Goal: Check status: Check status

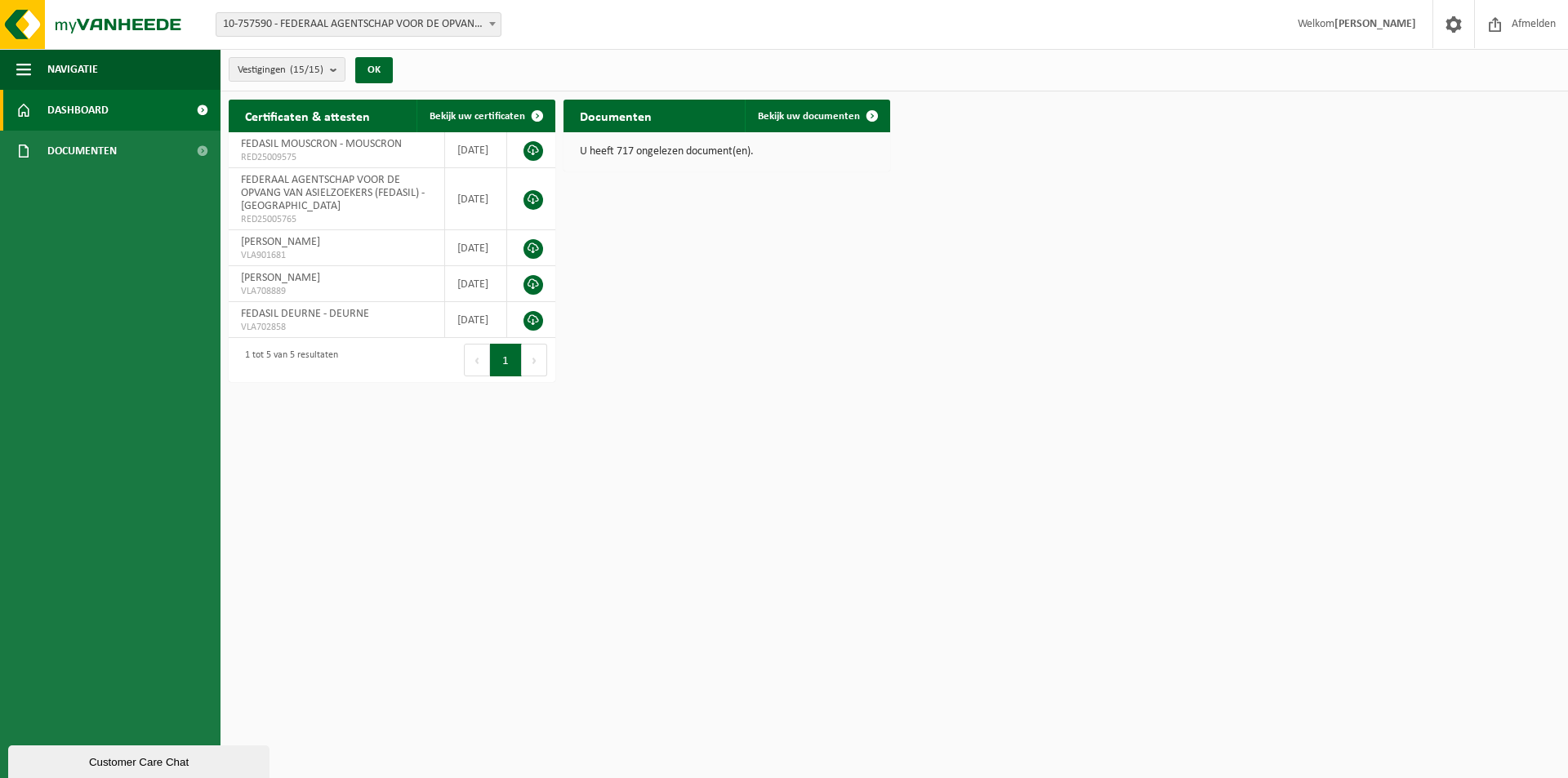
click at [338, 27] on span "10-757590 - FEDERAAL AGENTSCHAP VOOR DE OPVANG VAN ASIELZOEKERS (FEDASIL) - [GE…" at bounding box center [359, 24] width 284 height 23
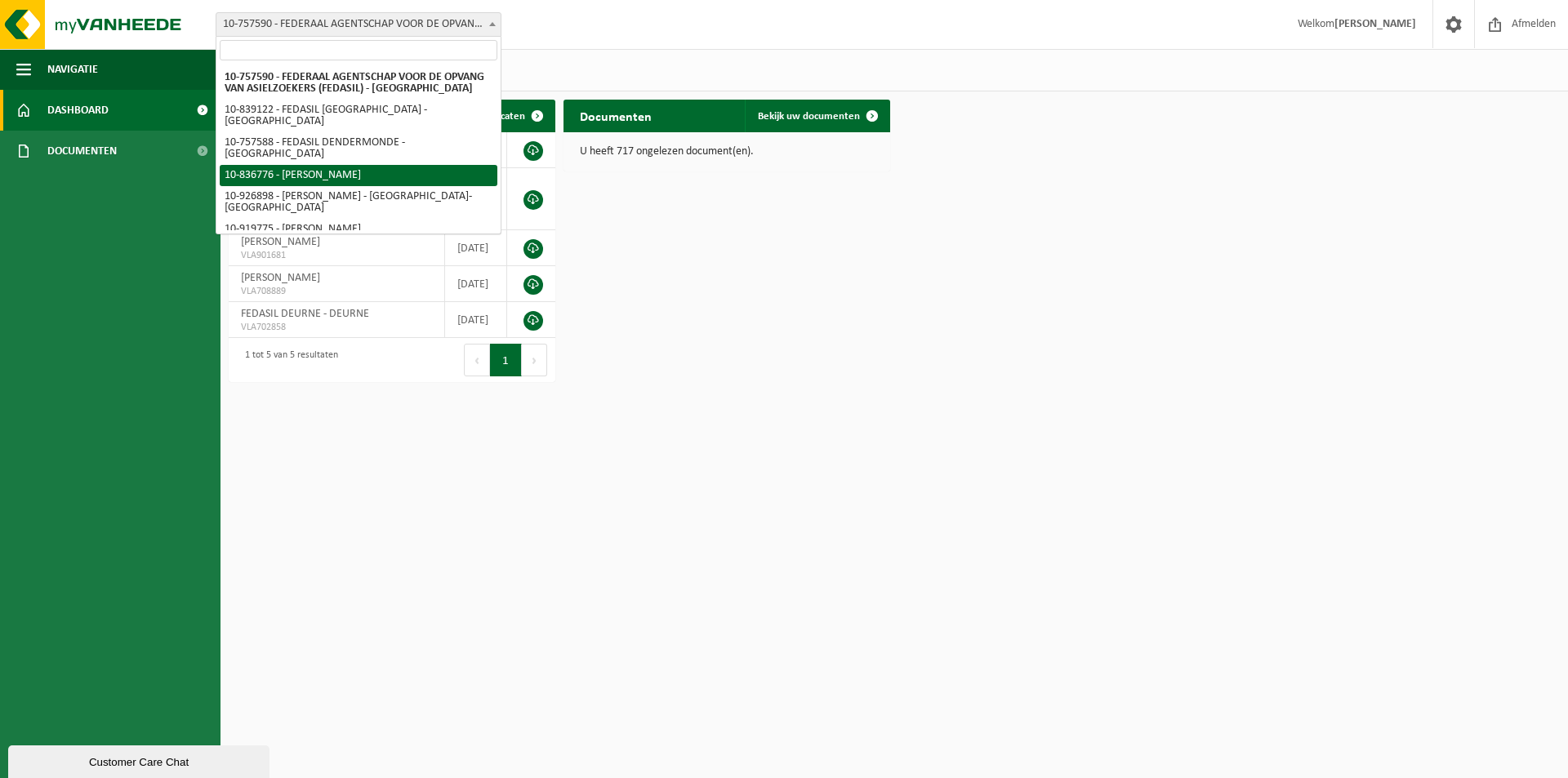
select select "92066"
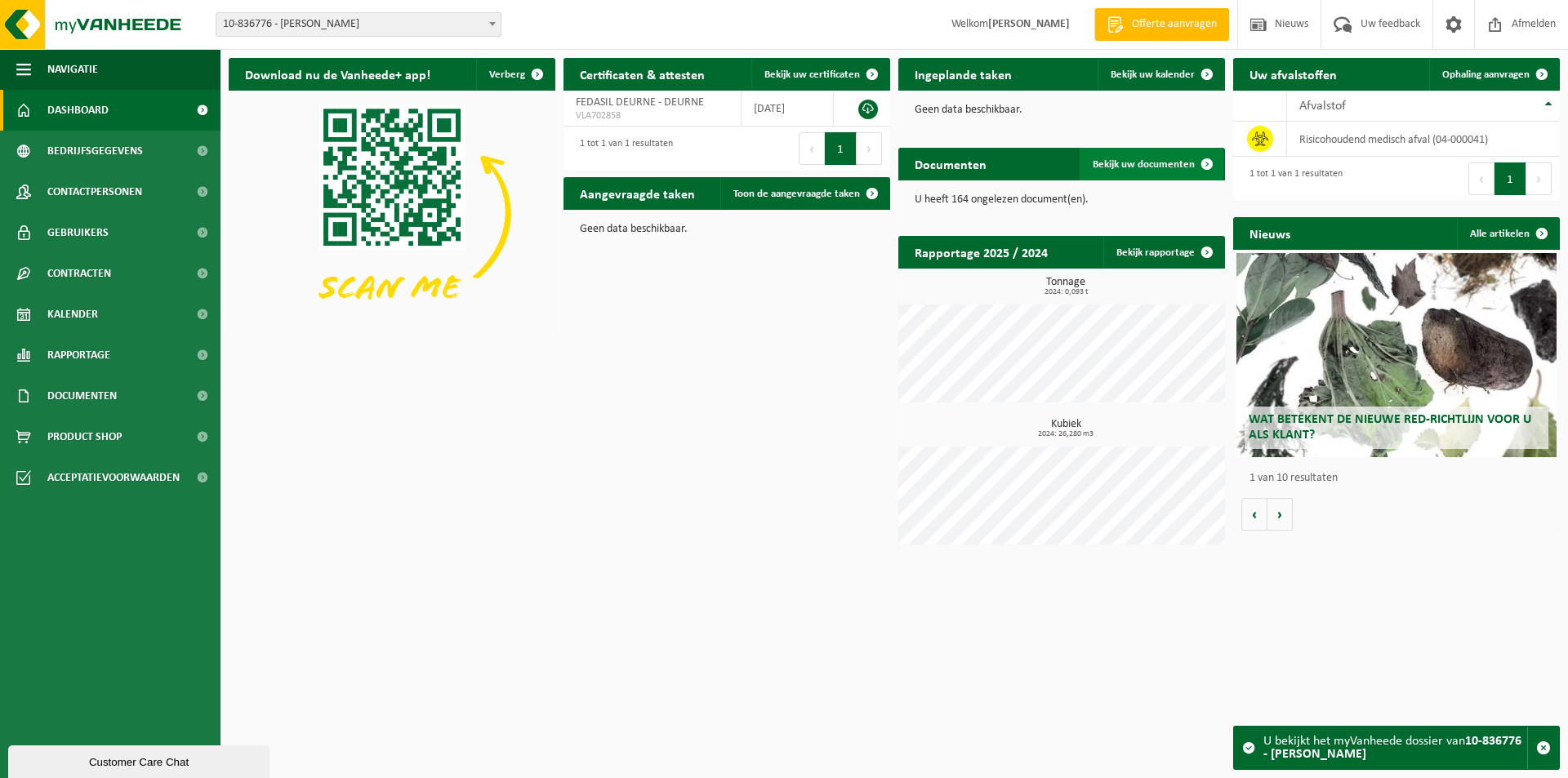
click at [1132, 168] on span "Bekijk uw documenten" at bounding box center [1144, 164] width 102 height 10
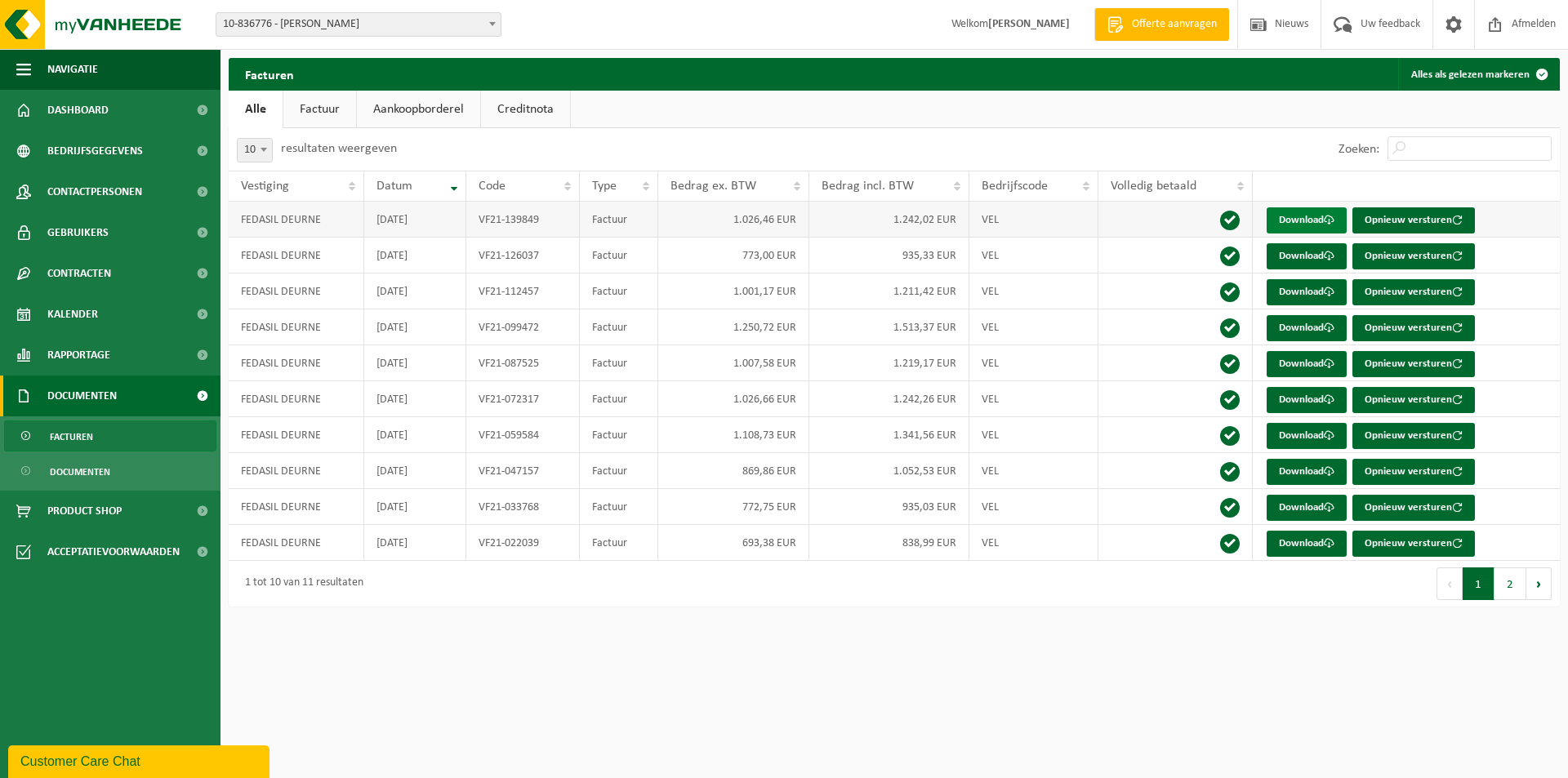
click at [1330, 222] on span at bounding box center [1329, 220] width 10 height 10
click at [317, 122] on link "Factuur" at bounding box center [319, 109] width 73 height 38
click at [456, 184] on th "Datum" at bounding box center [415, 185] width 102 height 31
click at [459, 185] on th "Datum" at bounding box center [415, 185] width 102 height 31
click at [453, 185] on th "Datum" at bounding box center [415, 185] width 102 height 31
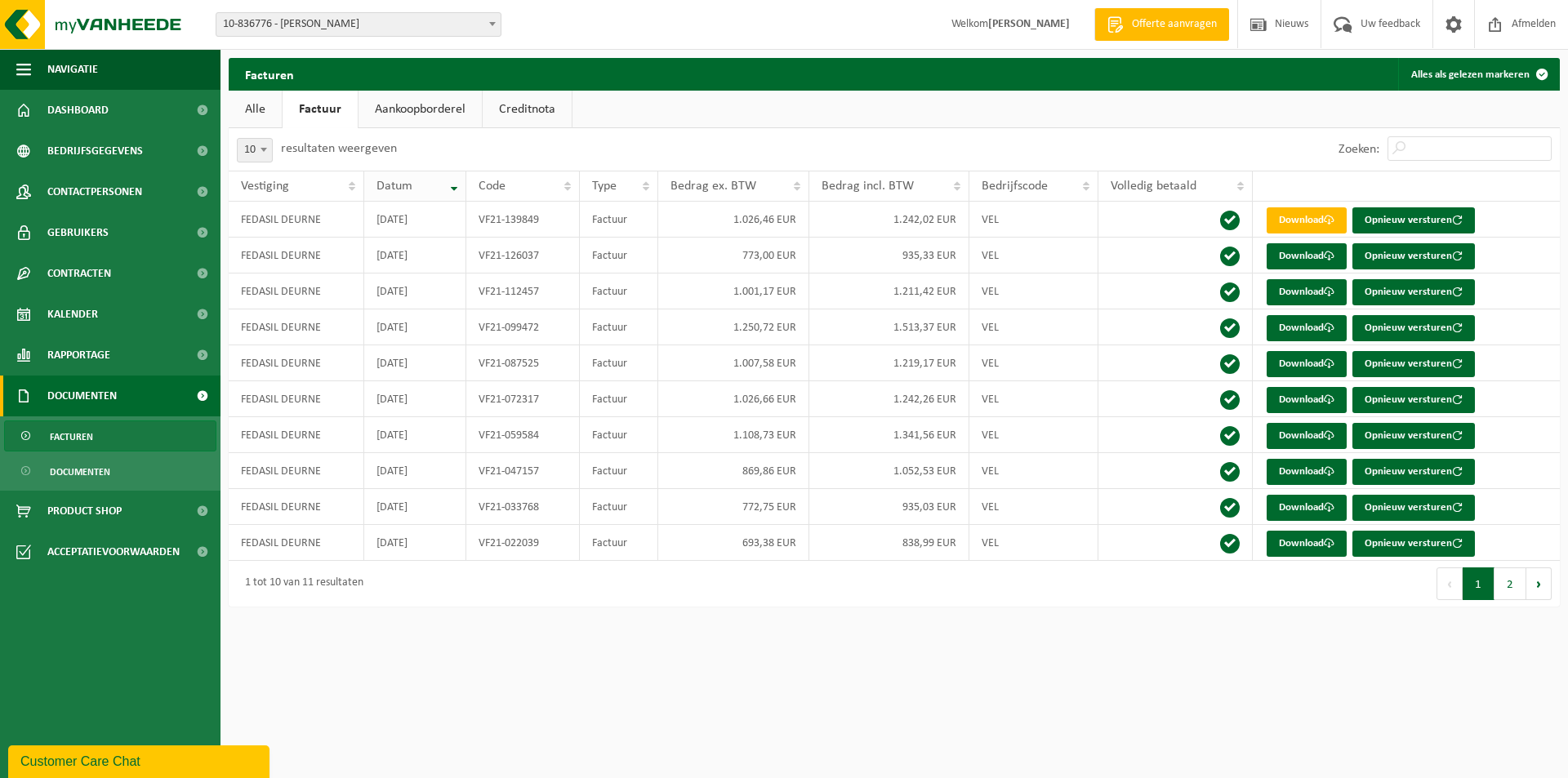
click at [453, 185] on th "Datum" at bounding box center [415, 185] width 102 height 31
click at [408, 120] on link "Aankoopborderel" at bounding box center [420, 109] width 123 height 38
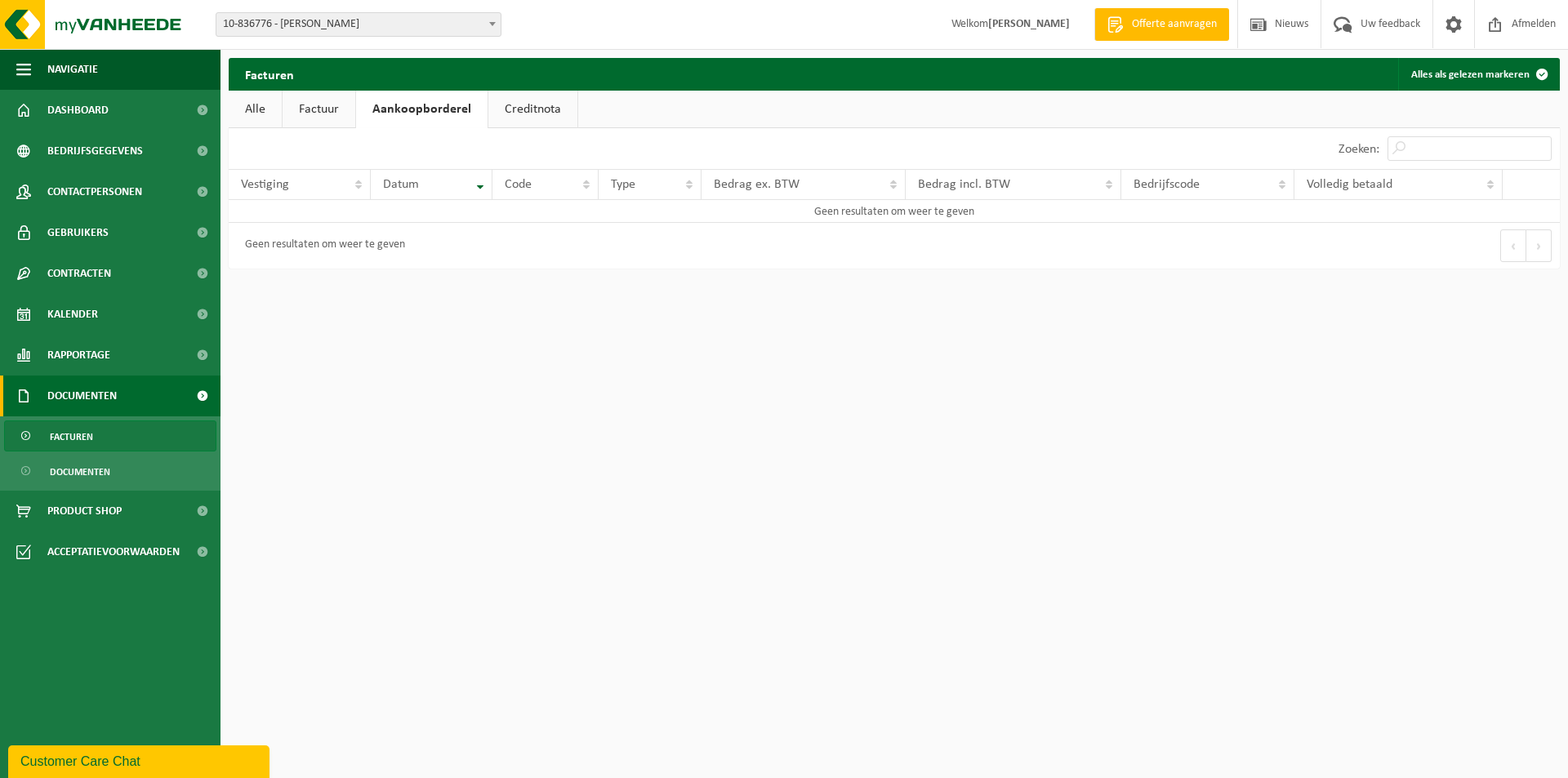
click at [530, 122] on link "Creditnota" at bounding box center [533, 109] width 89 height 38
click at [266, 109] on link "Alle" at bounding box center [255, 109] width 53 height 38
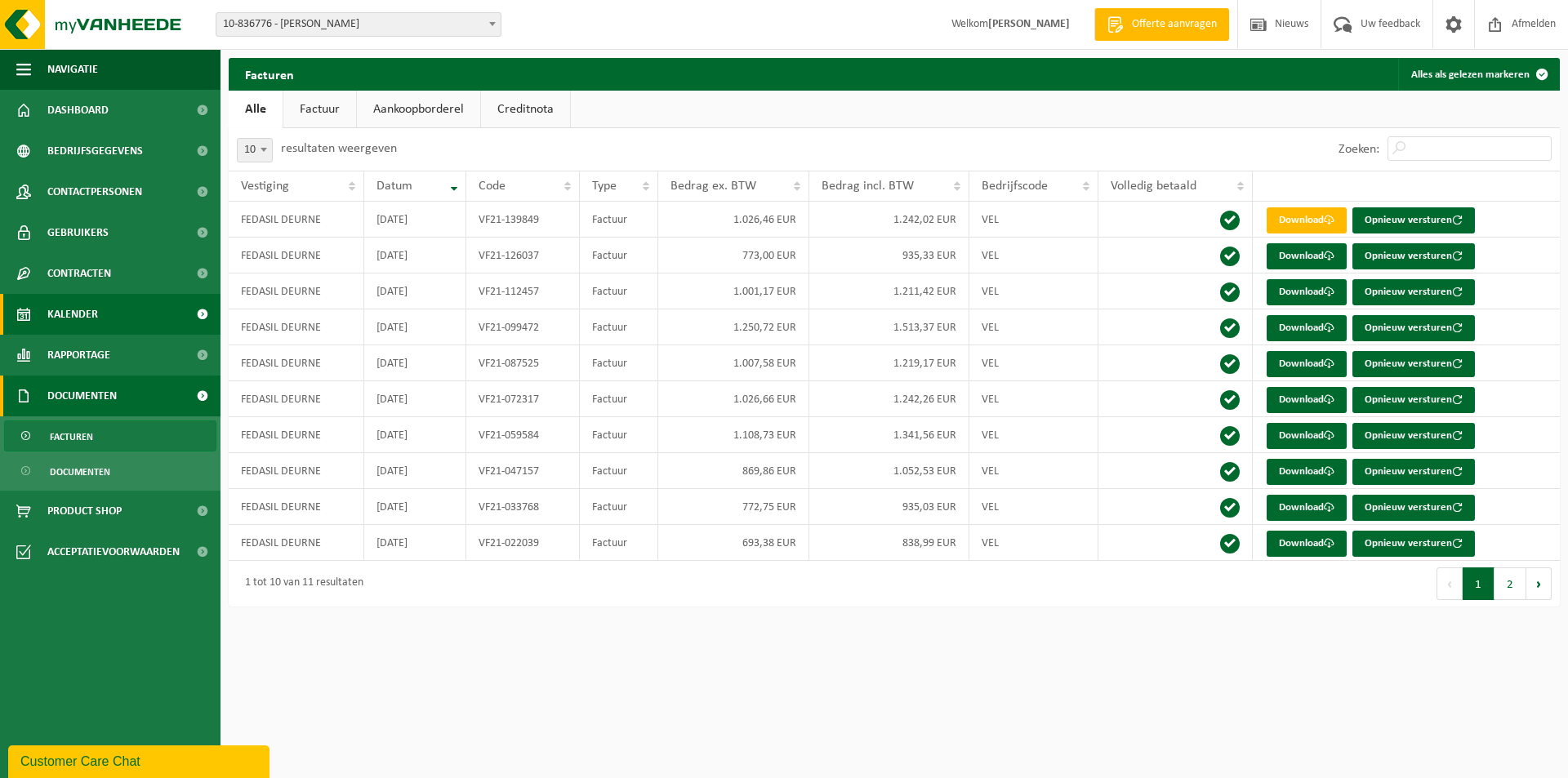
click at [79, 316] on span "Kalender" at bounding box center [73, 314] width 51 height 41
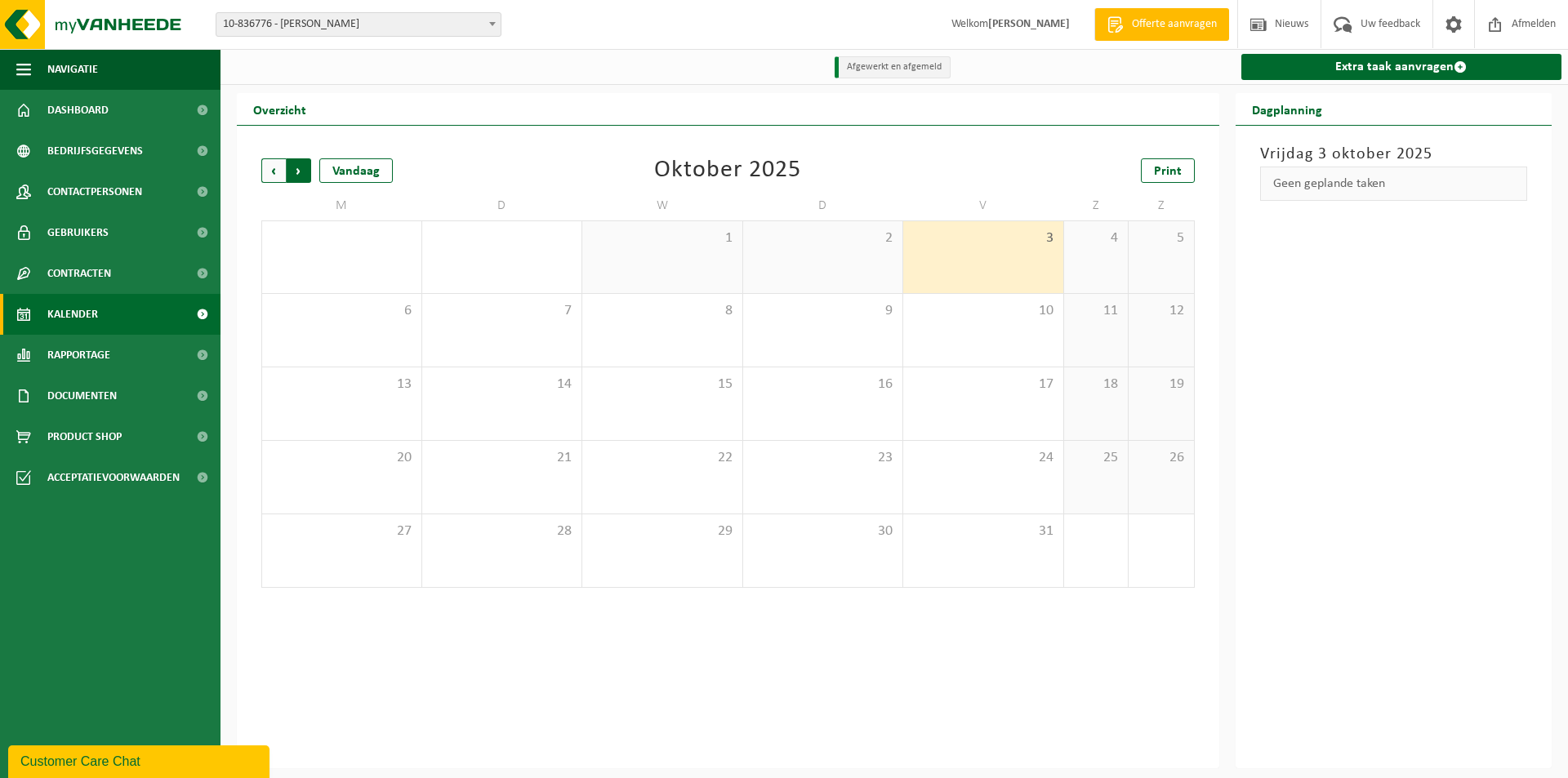
click at [281, 179] on span "Vorige" at bounding box center [274, 170] width 24 height 24
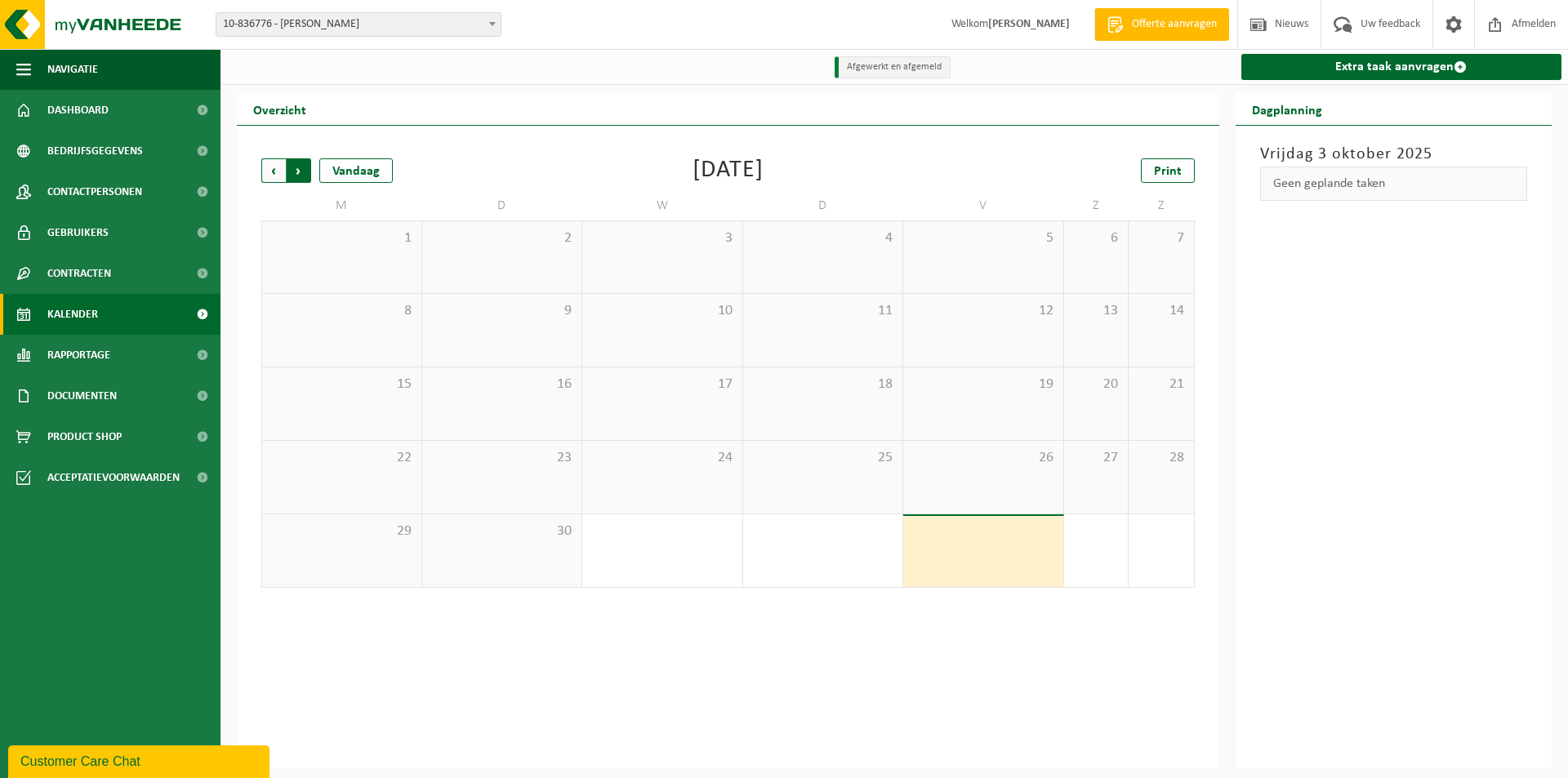
click at [270, 174] on span "Vorige" at bounding box center [274, 170] width 24 height 24
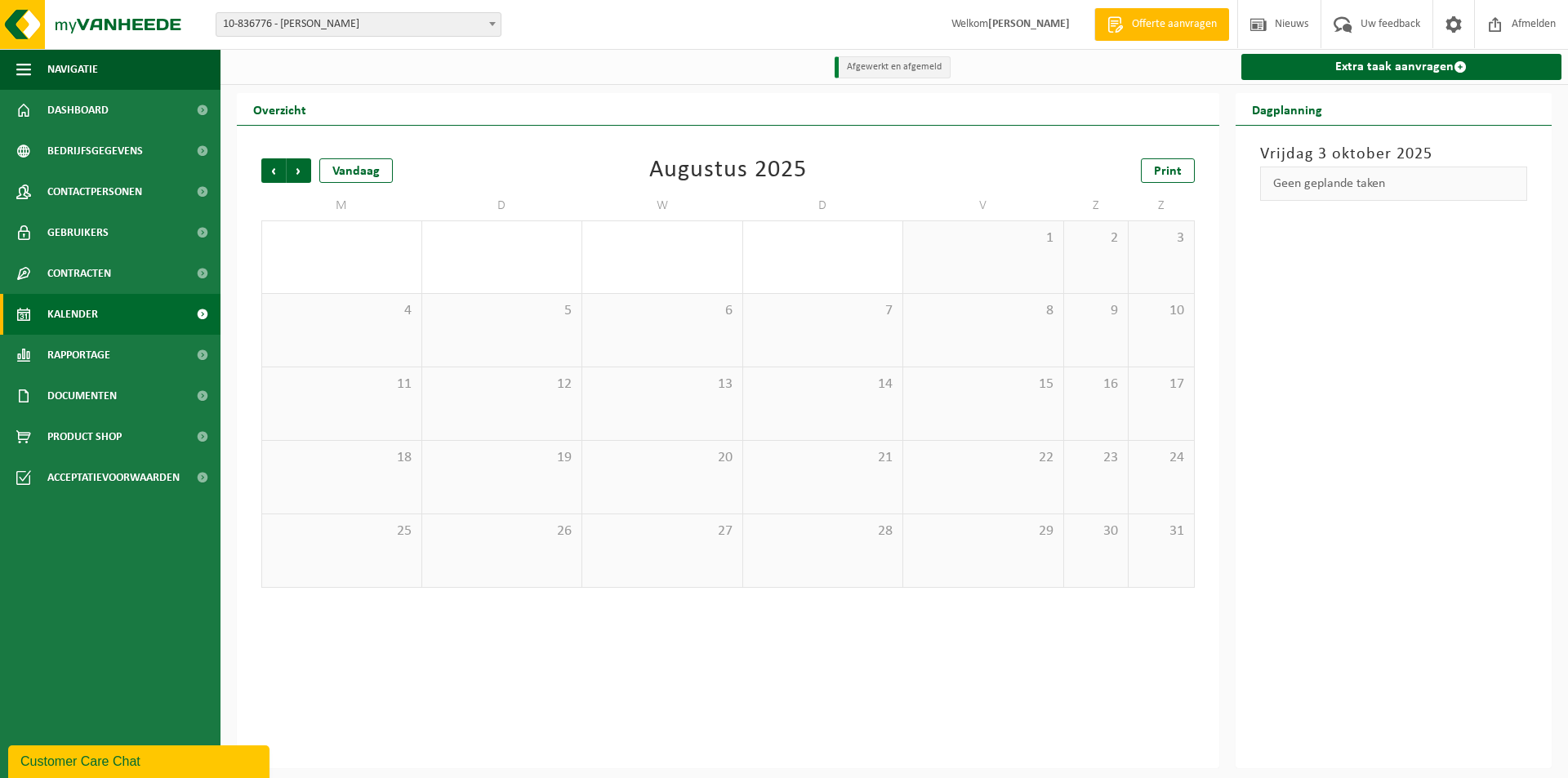
click at [270, 174] on span "Vorige" at bounding box center [274, 170] width 24 height 24
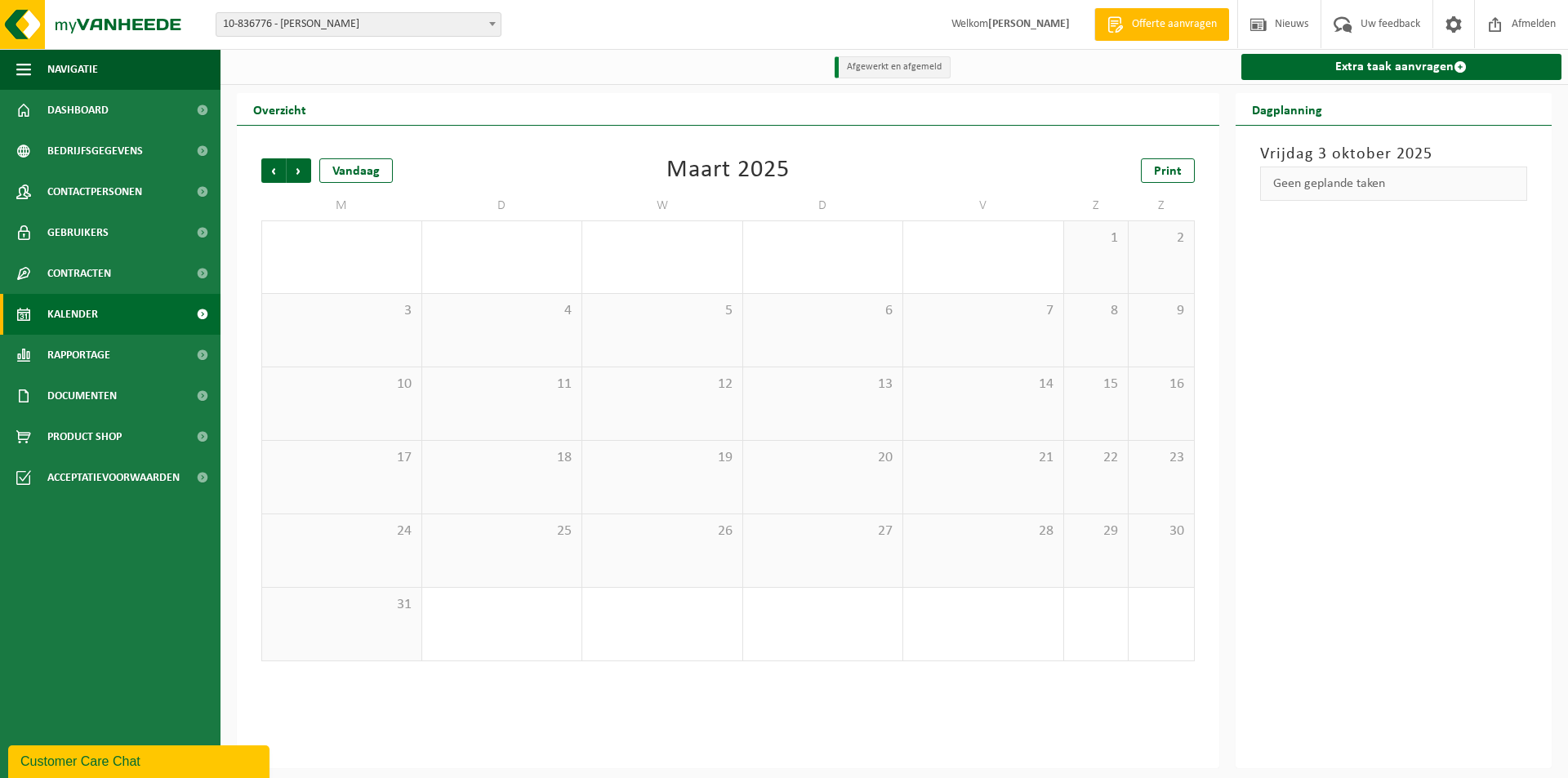
click at [270, 174] on span "Vorige" at bounding box center [274, 170] width 24 height 24
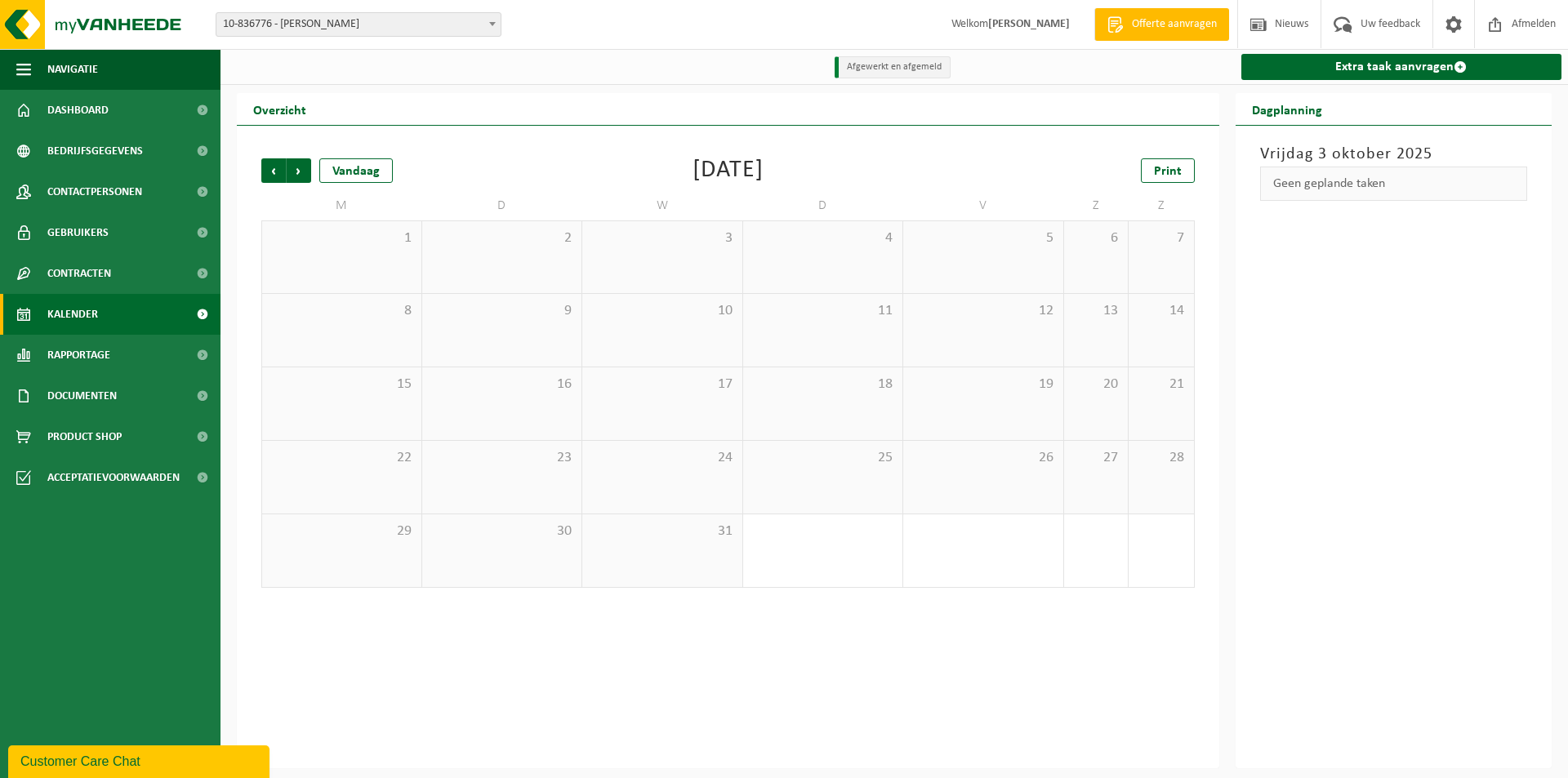
click at [270, 174] on span "Vorige" at bounding box center [274, 170] width 24 height 24
click at [294, 172] on span "Volgende" at bounding box center [299, 170] width 24 height 24
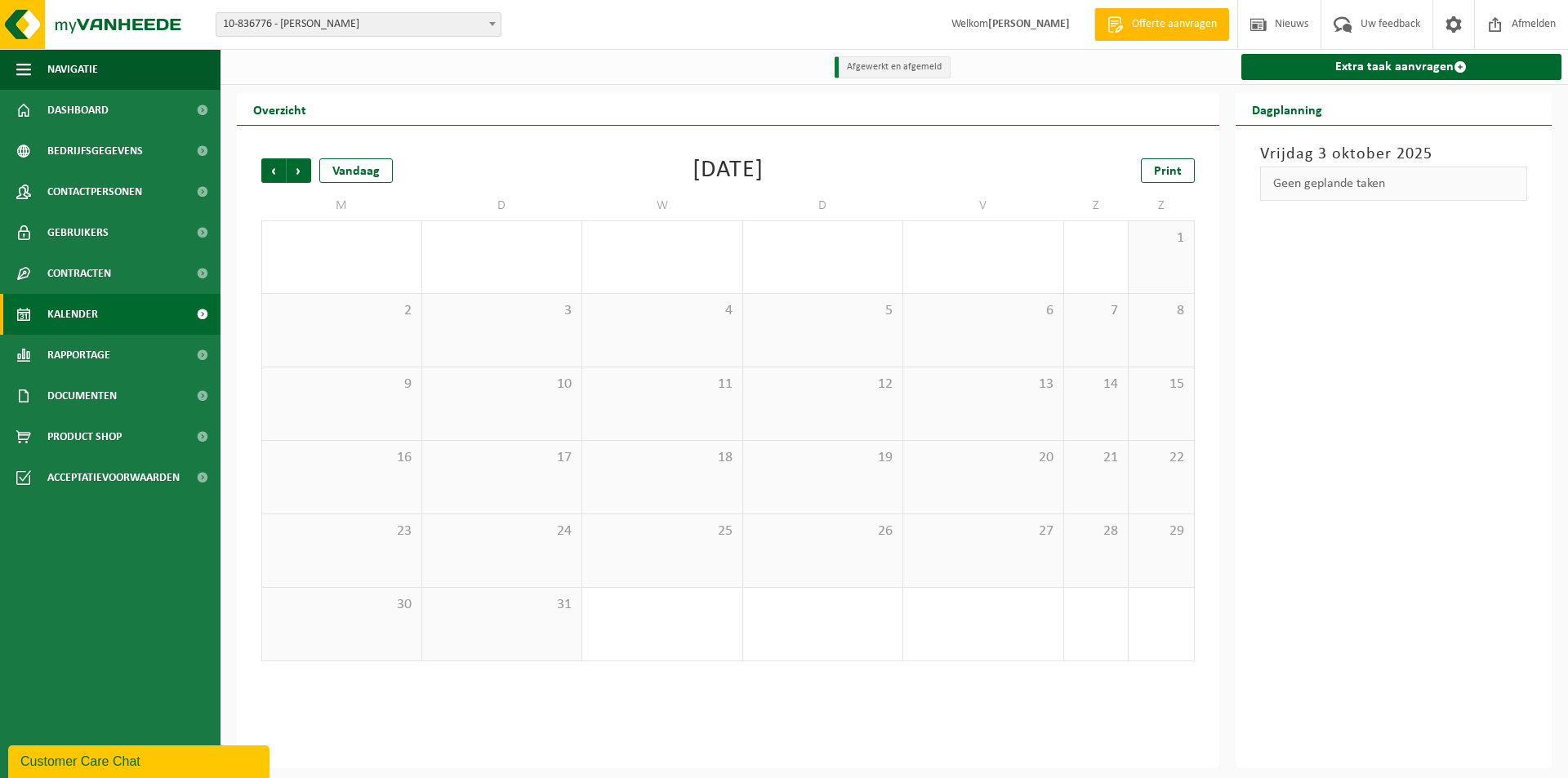
click at [294, 172] on span "Volgende" at bounding box center [299, 170] width 24 height 24
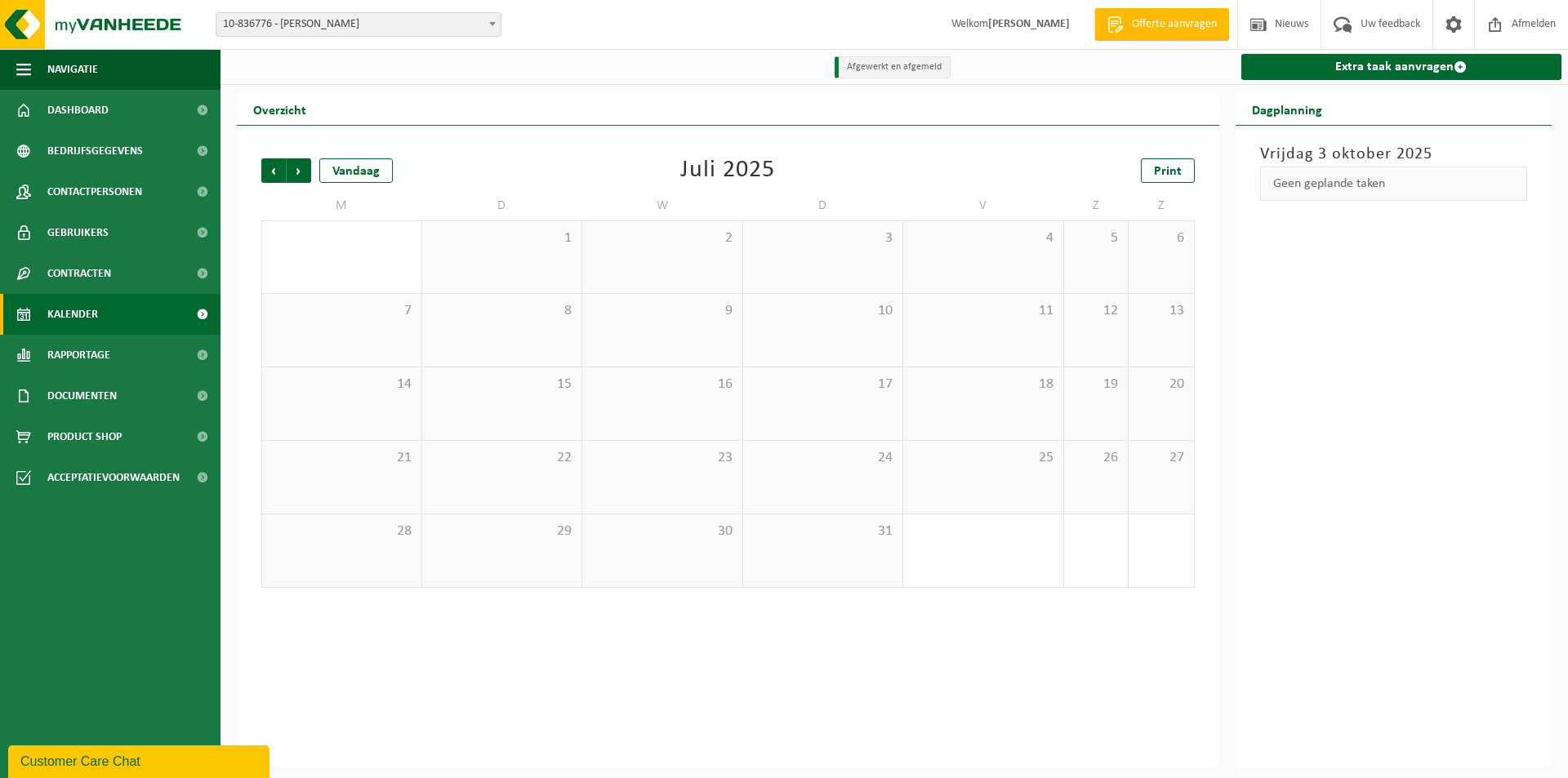
click at [294, 172] on span "Volgende" at bounding box center [299, 170] width 24 height 24
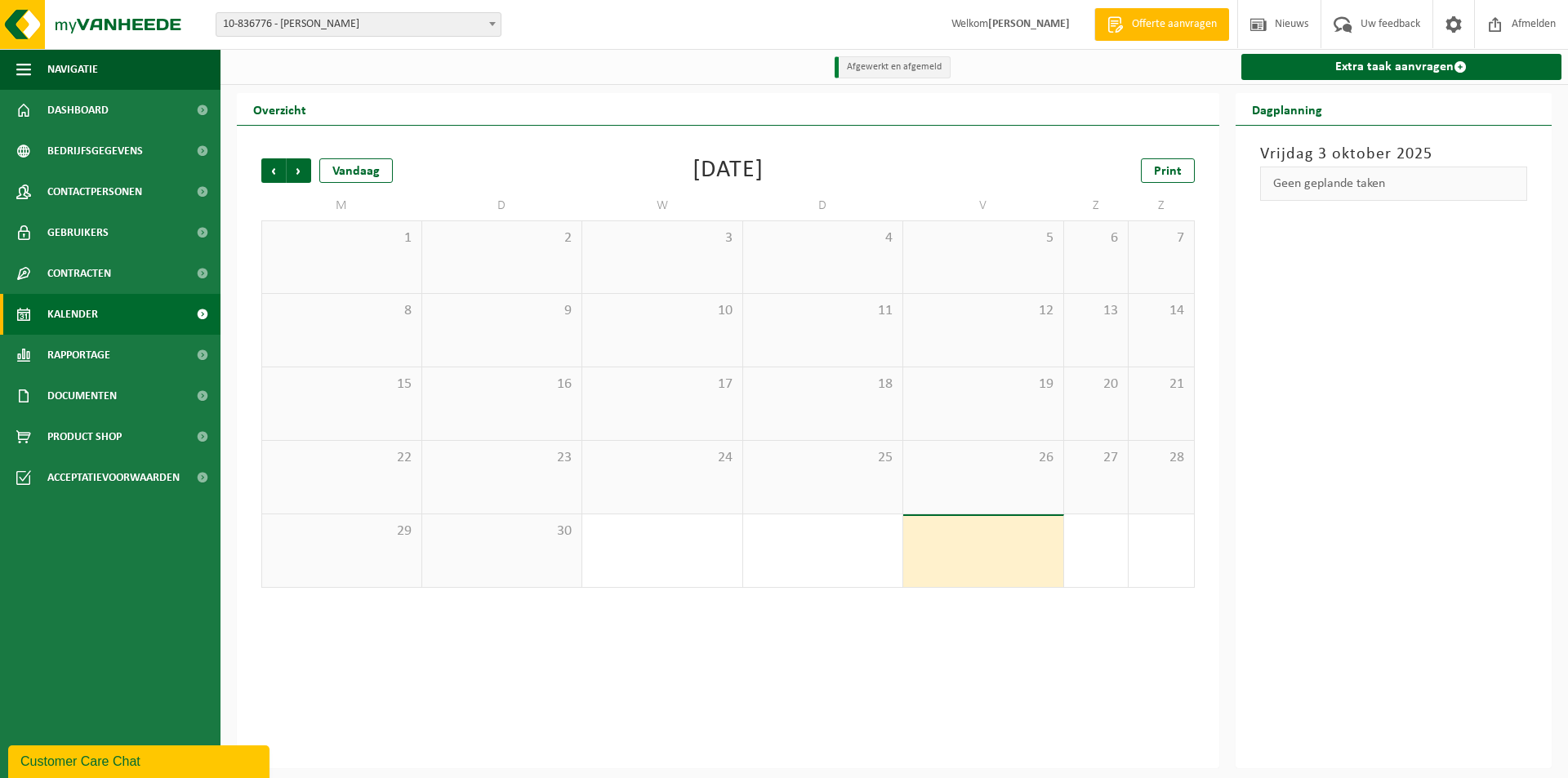
click at [294, 172] on span "Volgende" at bounding box center [299, 170] width 24 height 24
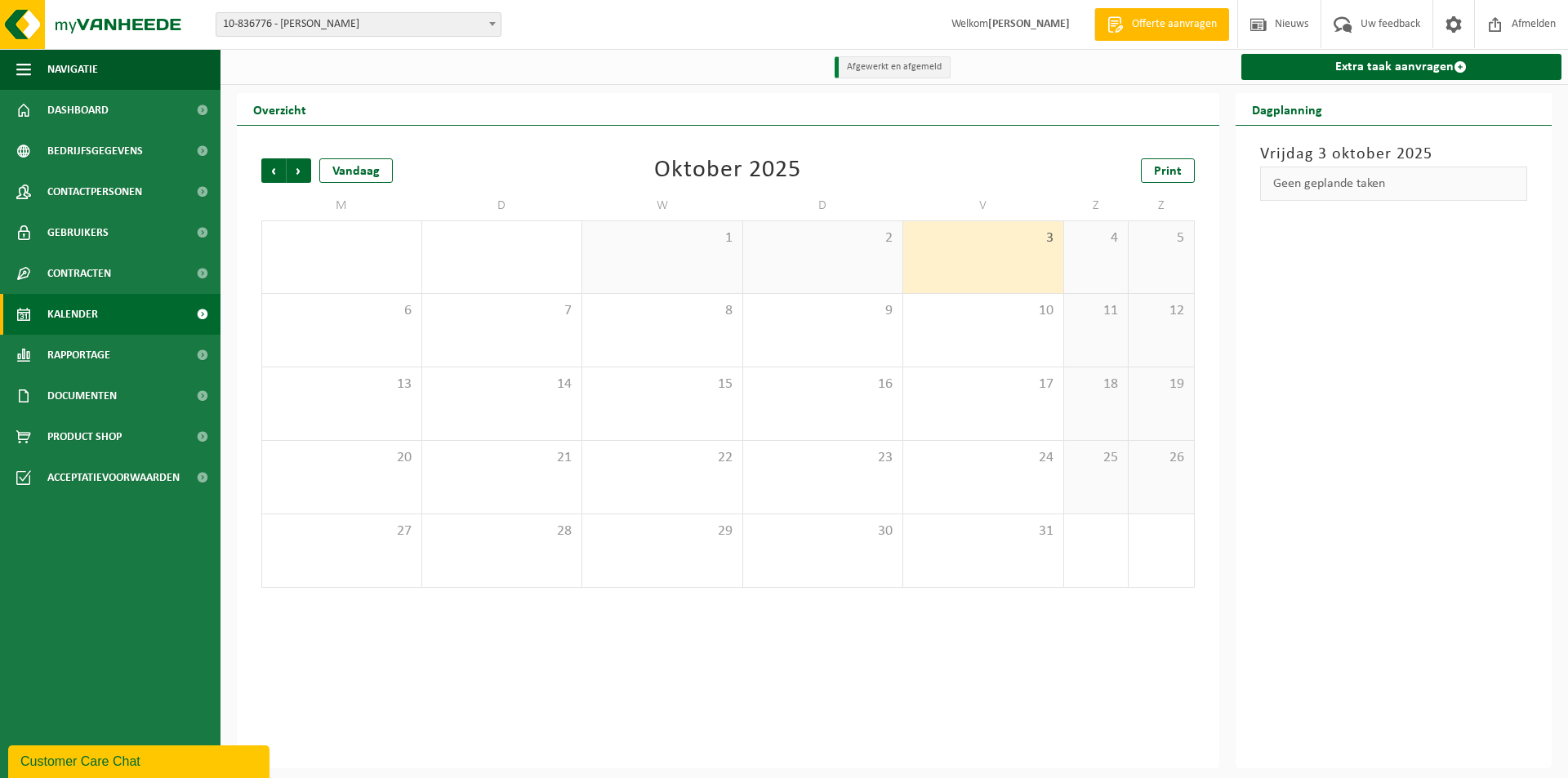
click at [294, 172] on span "Volgende" at bounding box center [299, 170] width 24 height 24
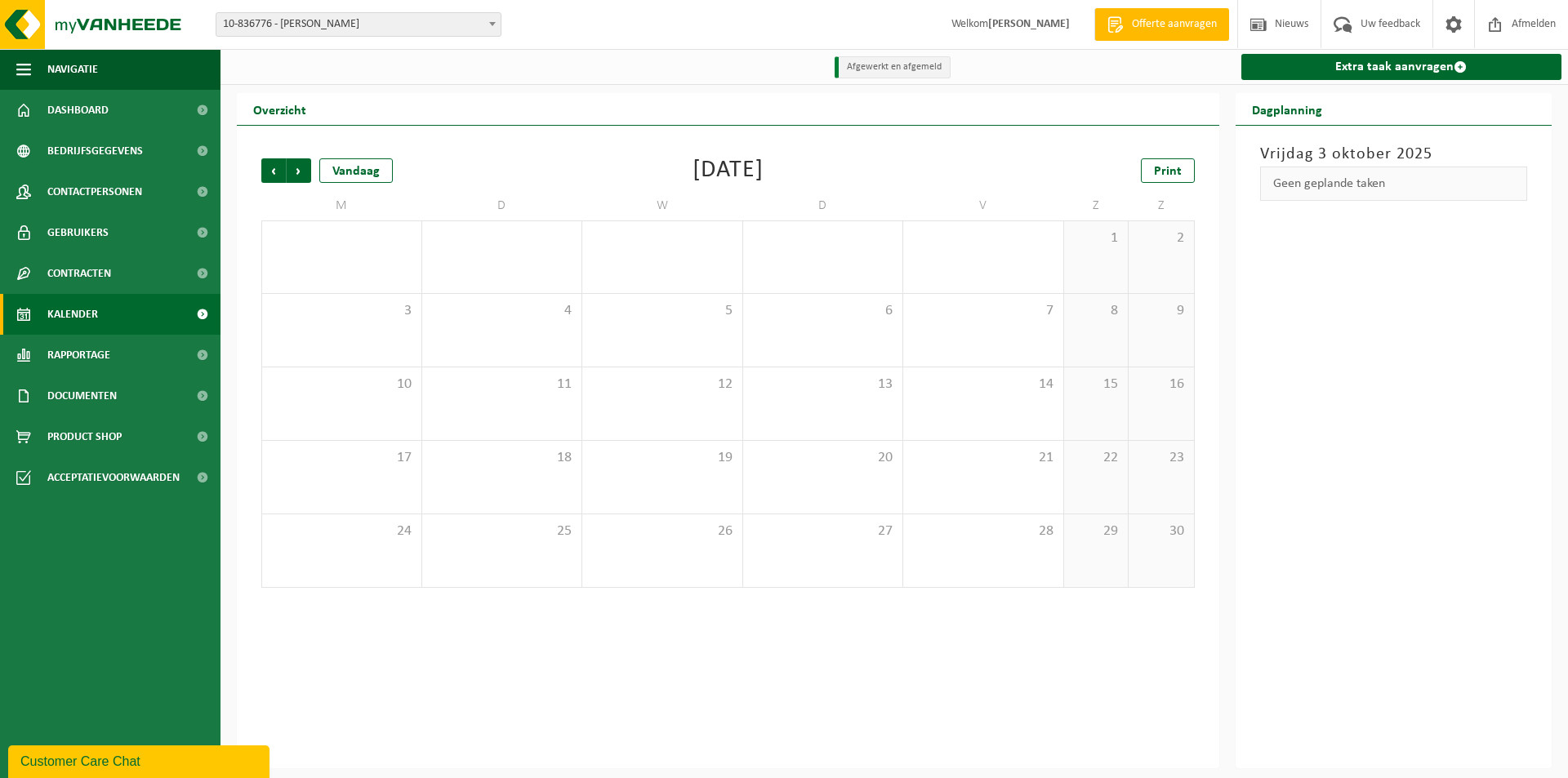
click at [294, 172] on span "Volgende" at bounding box center [299, 170] width 24 height 24
click at [324, 30] on span "10-836776 - [PERSON_NAME]" at bounding box center [359, 24] width 284 height 23
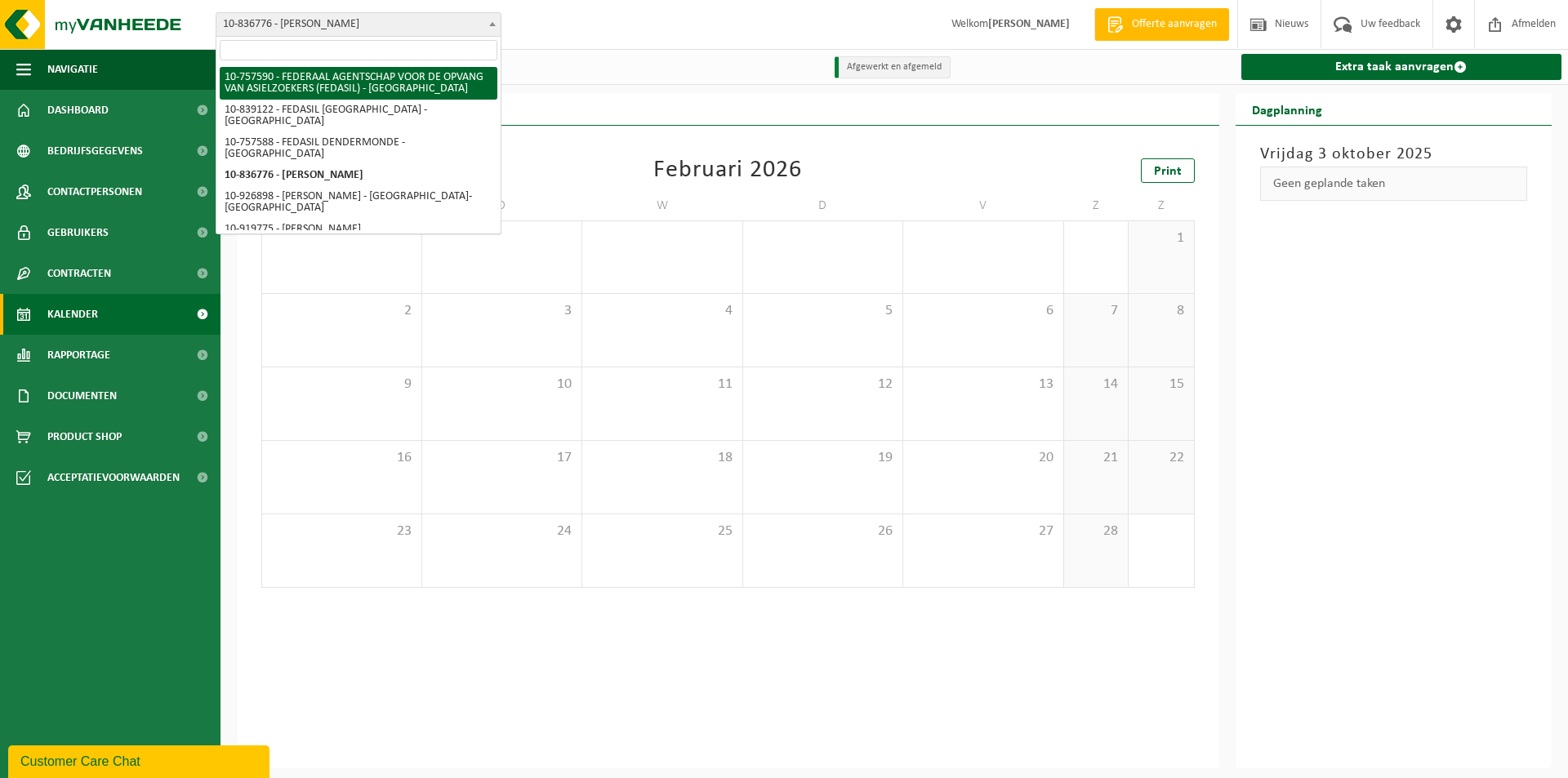
select select "17518"
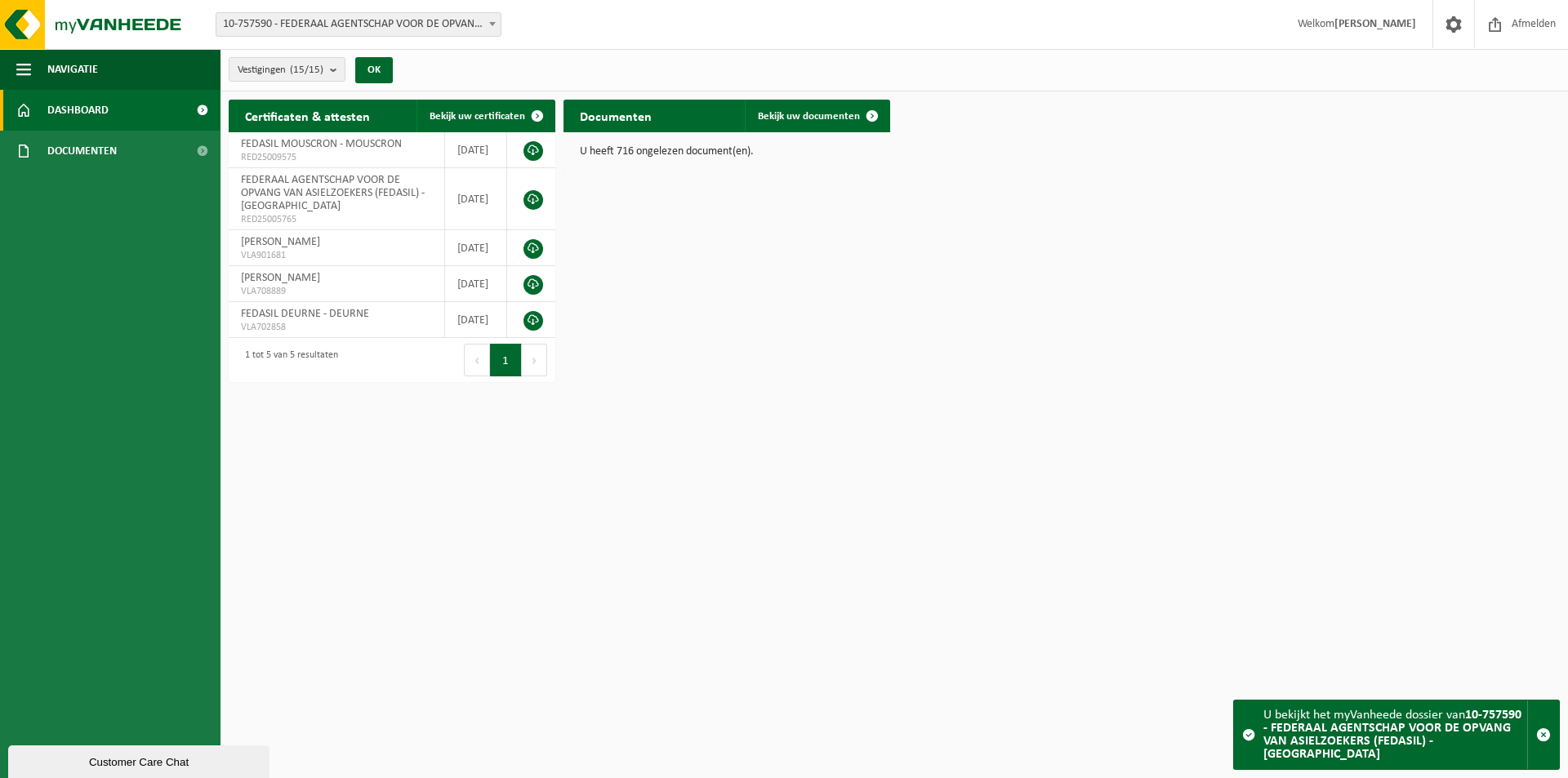
click at [370, 28] on span "10-757590 - FEDERAAL AGENTSCHAP VOOR DE OPVANG VAN ASIELZOEKERS (FEDASIL) - [GE…" at bounding box center [359, 24] width 284 height 23
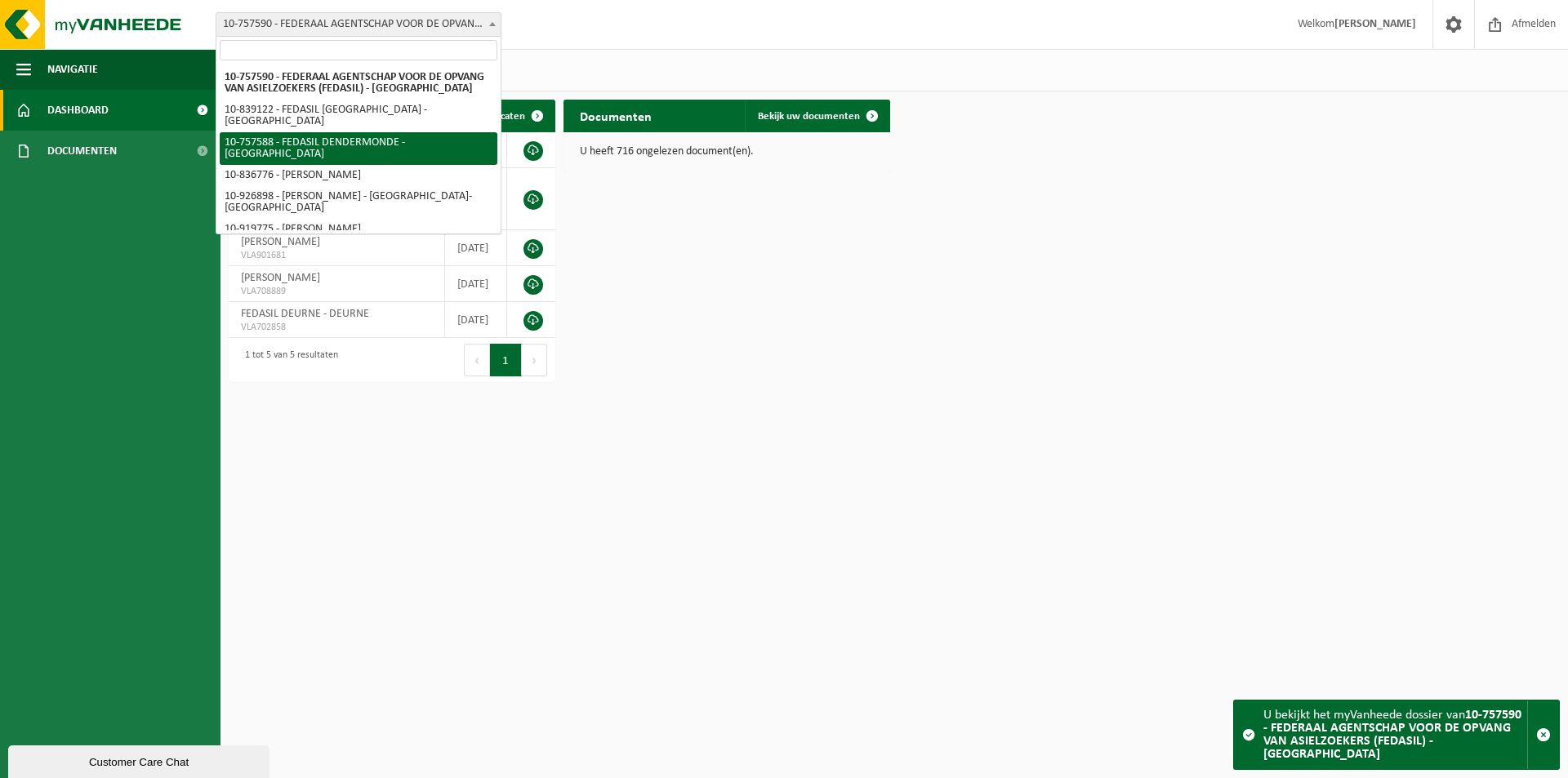
select select "17517"
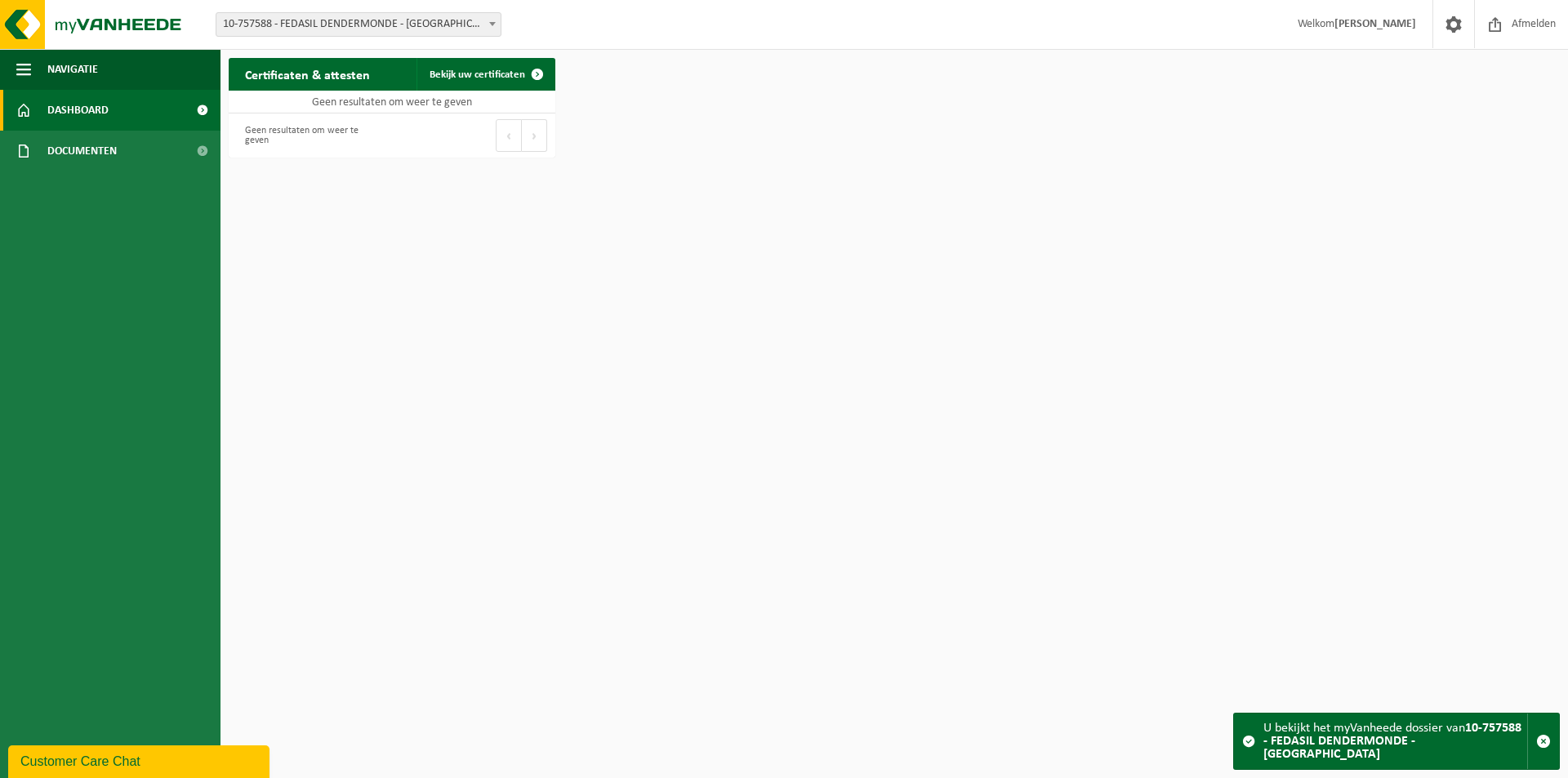
click at [87, 106] on span "Dashboard" at bounding box center [78, 110] width 61 height 41
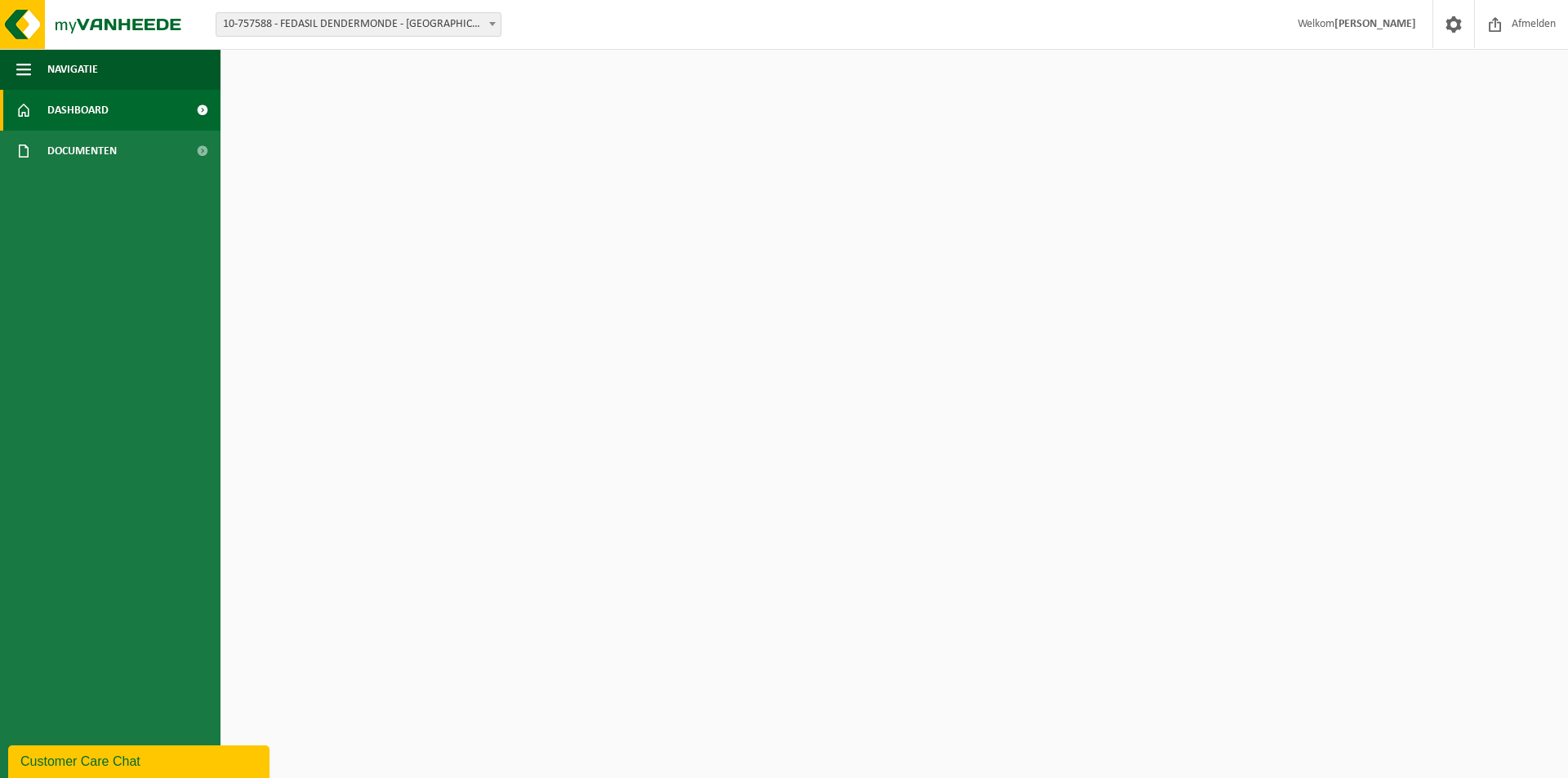
click at [205, 105] on span at bounding box center [202, 110] width 37 height 41
click at [205, 110] on span at bounding box center [202, 110] width 37 height 41
click at [195, 153] on span at bounding box center [202, 150] width 37 height 41
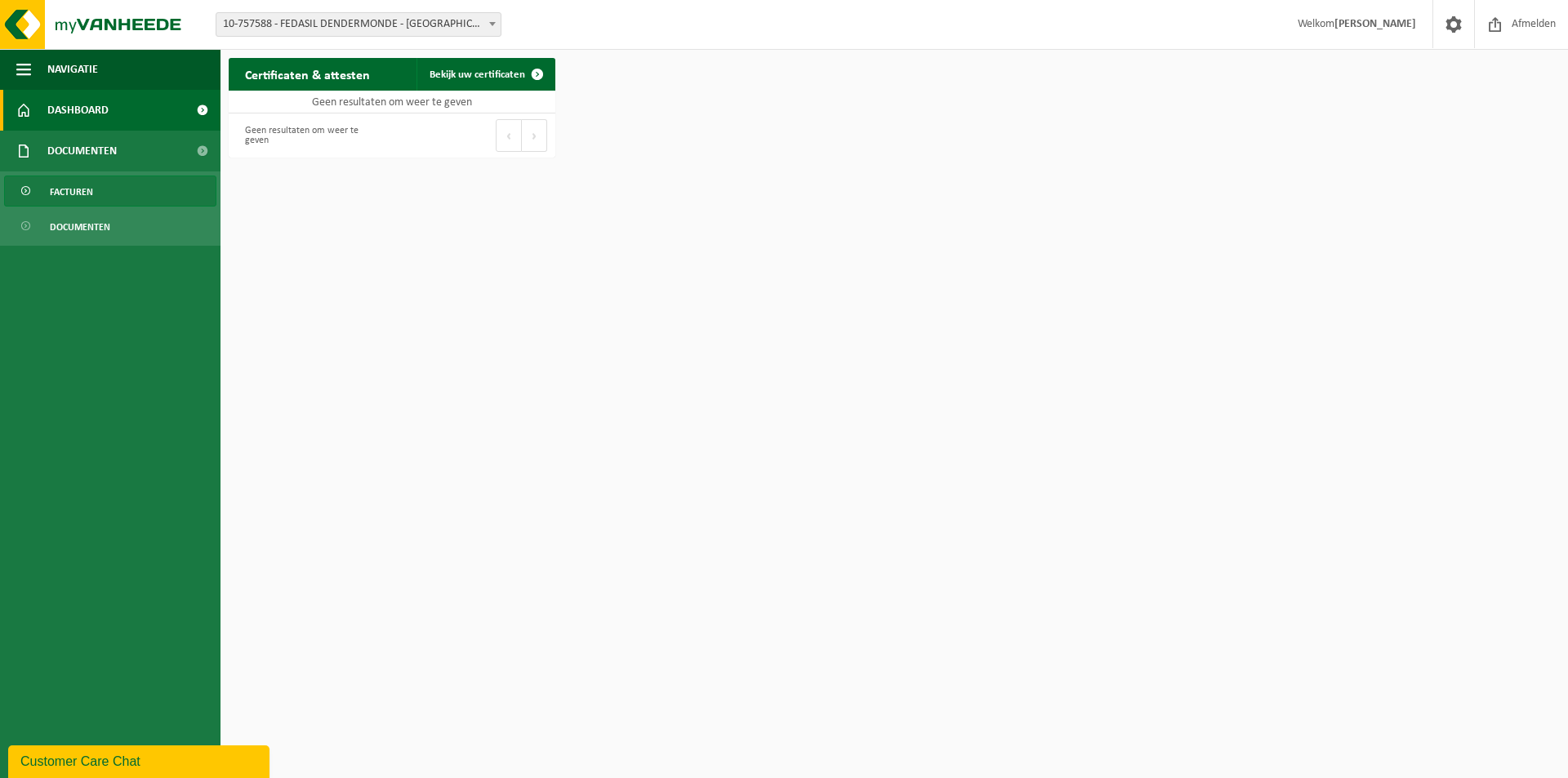
click at [87, 192] on span "Facturen" at bounding box center [72, 191] width 44 height 31
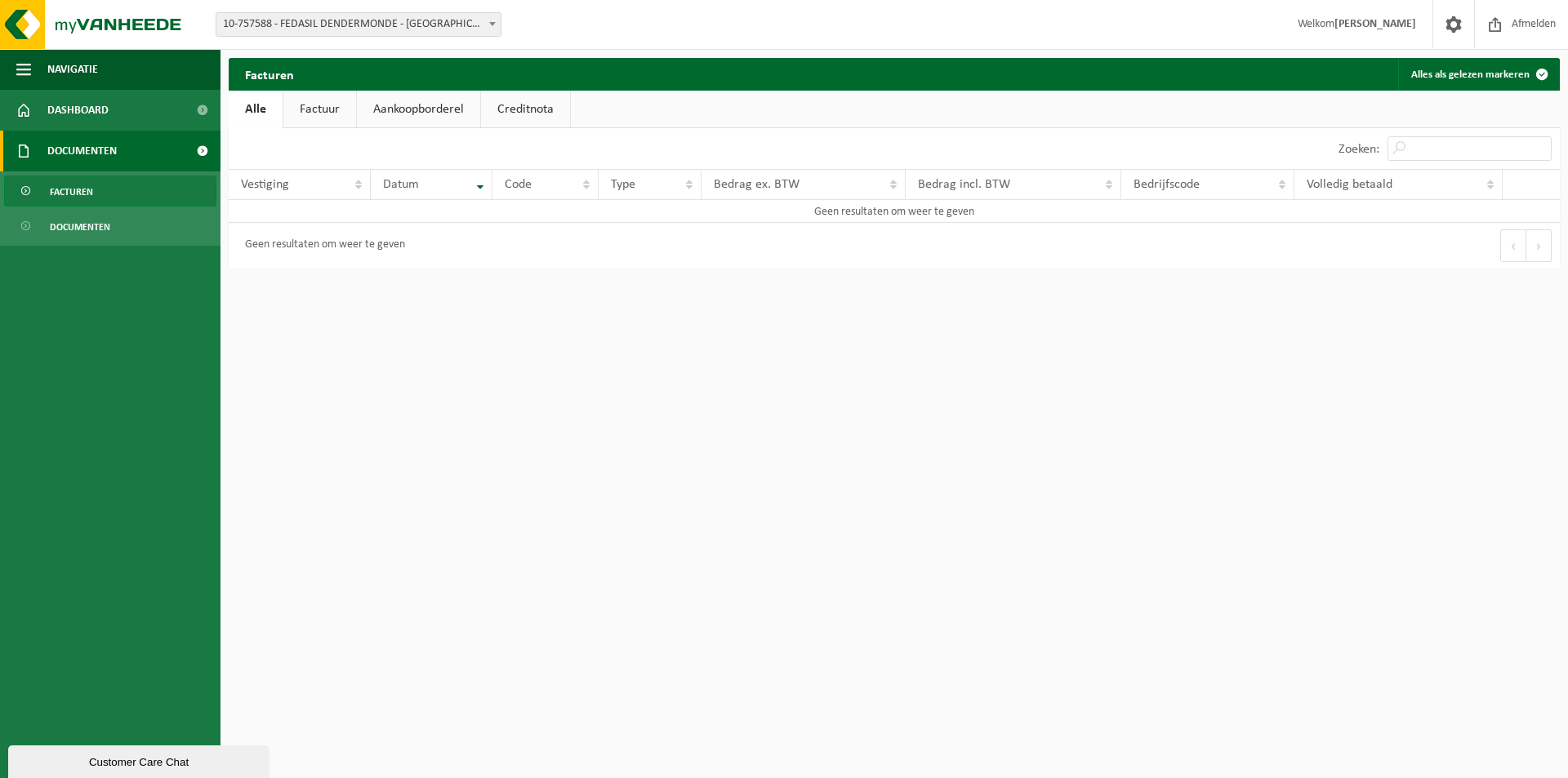
click at [439, 22] on span "10-757588 - FEDASIL DENDERMONDE - [GEOGRAPHIC_DATA]" at bounding box center [359, 24] width 284 height 23
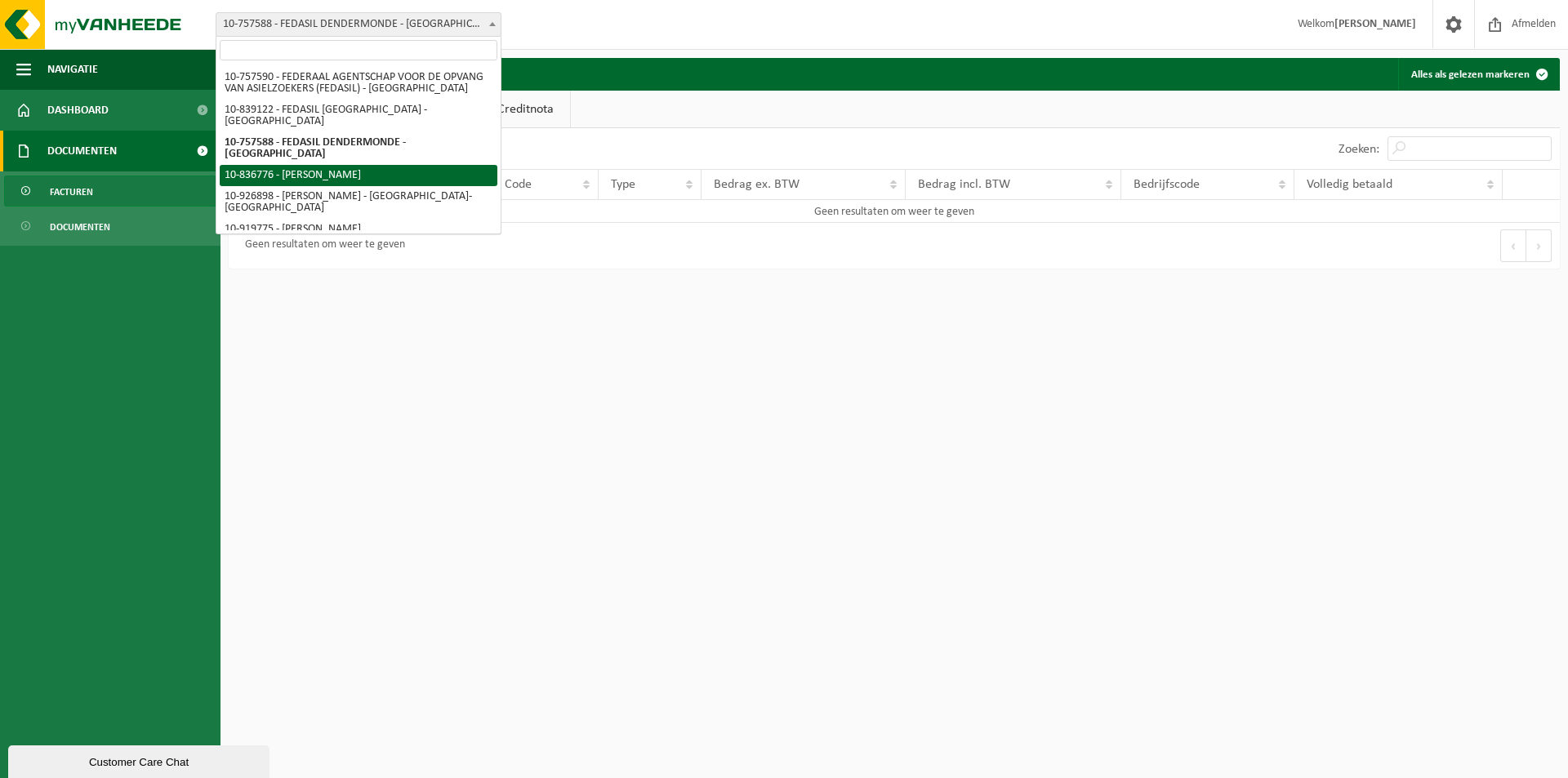
select select "92066"
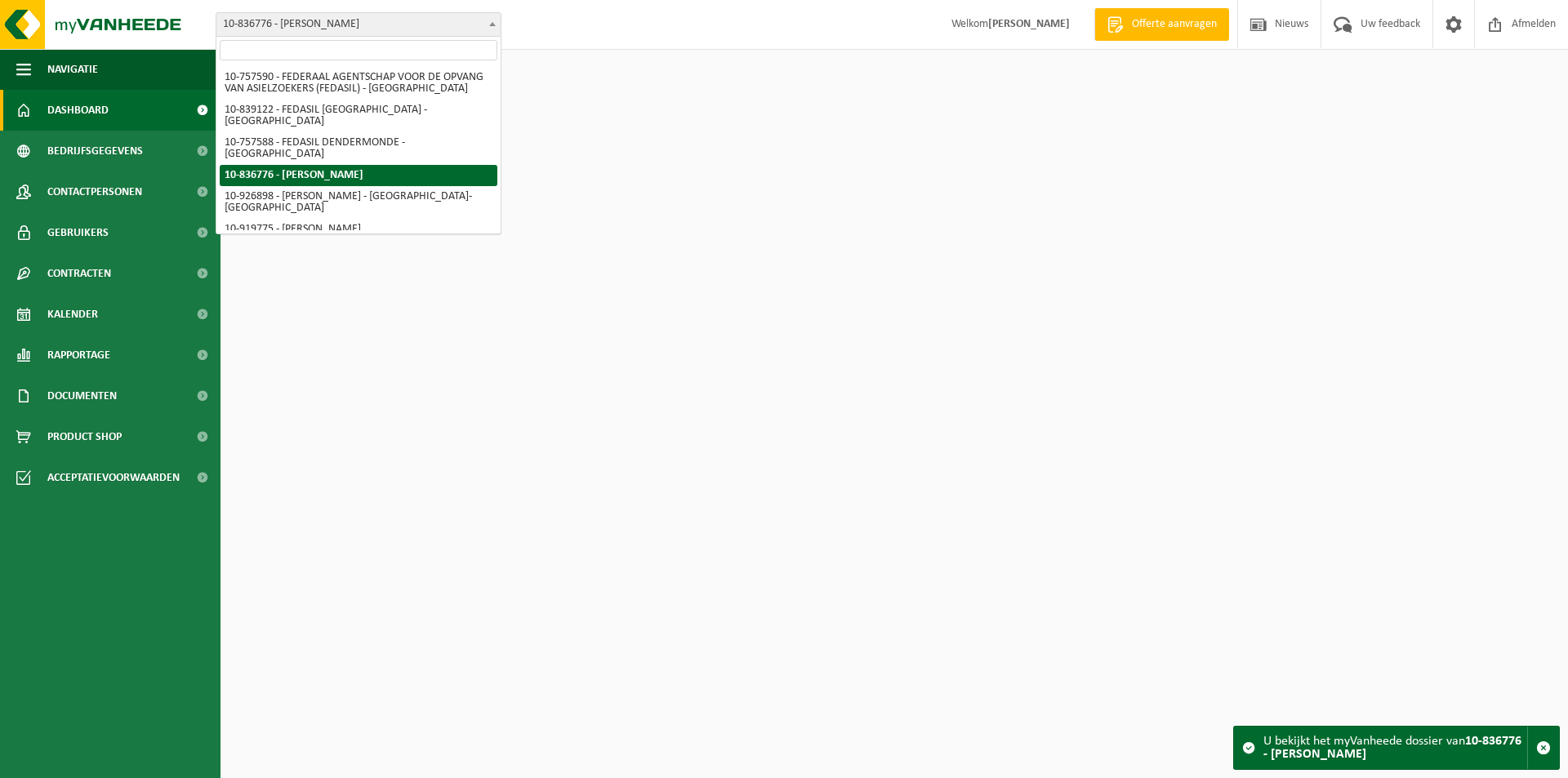
click at [361, 17] on span "10-836776 - [PERSON_NAME]" at bounding box center [359, 24] width 284 height 23
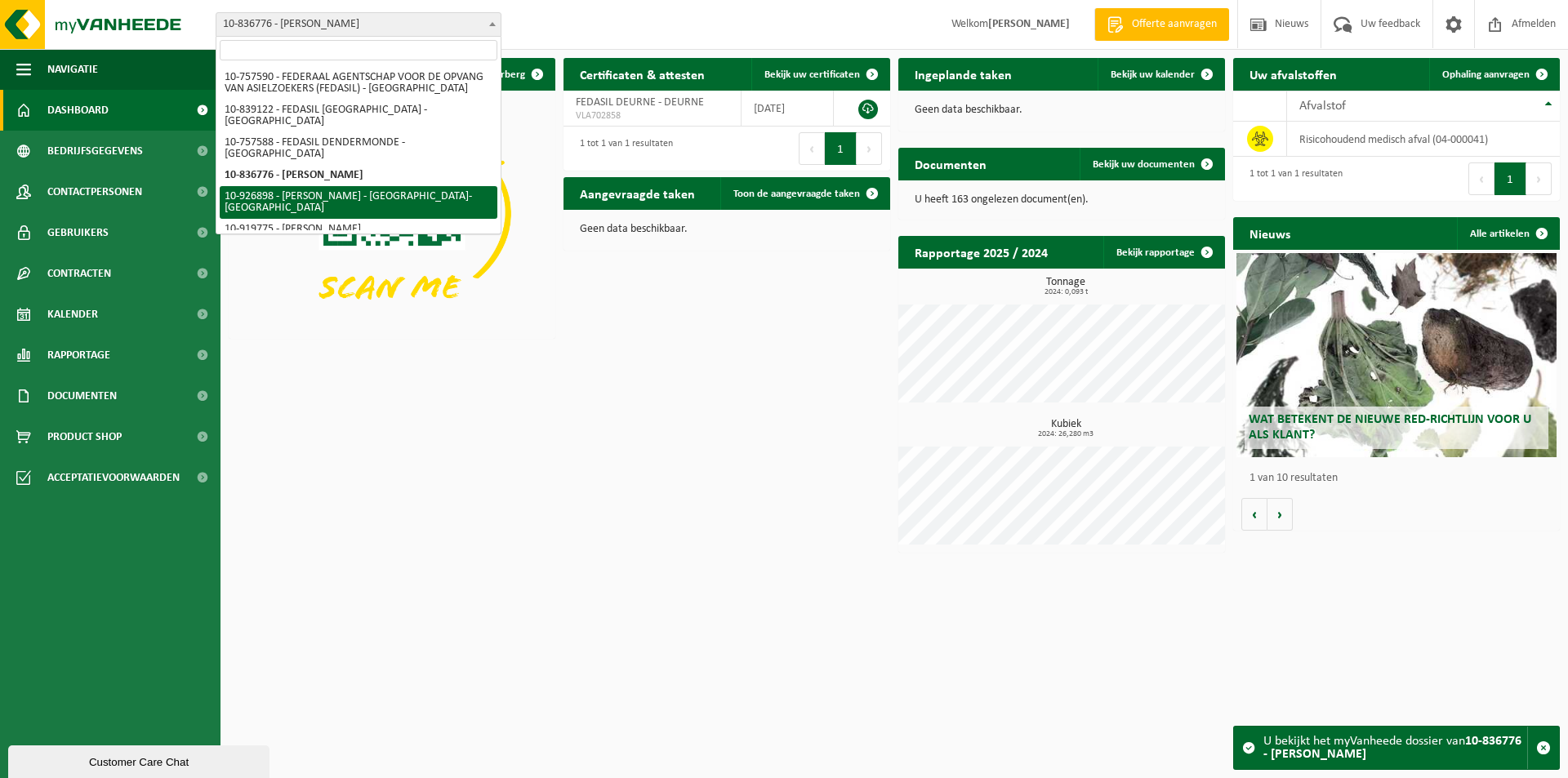
select select "132610"
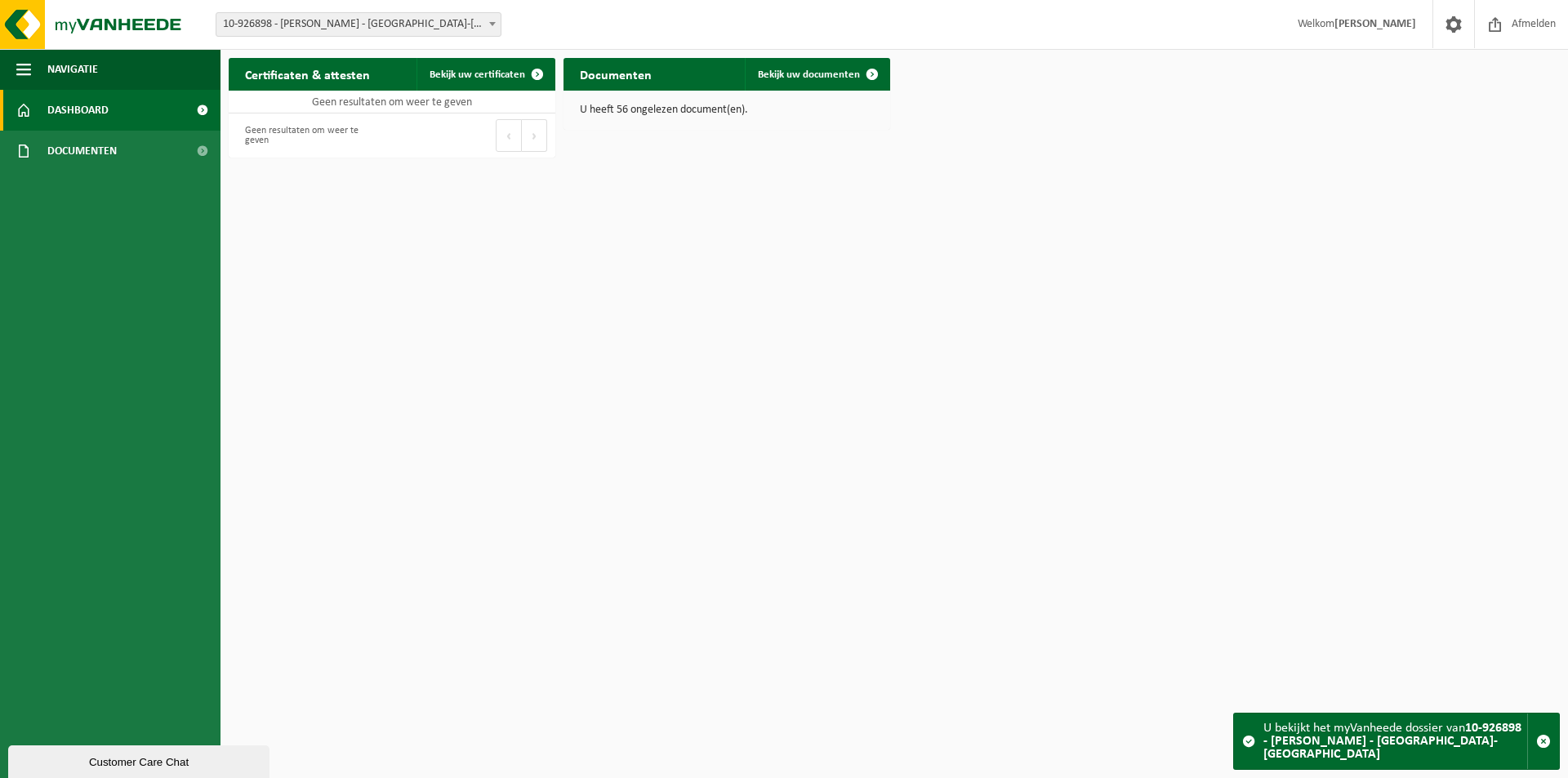
click at [210, 106] on span at bounding box center [202, 110] width 37 height 41
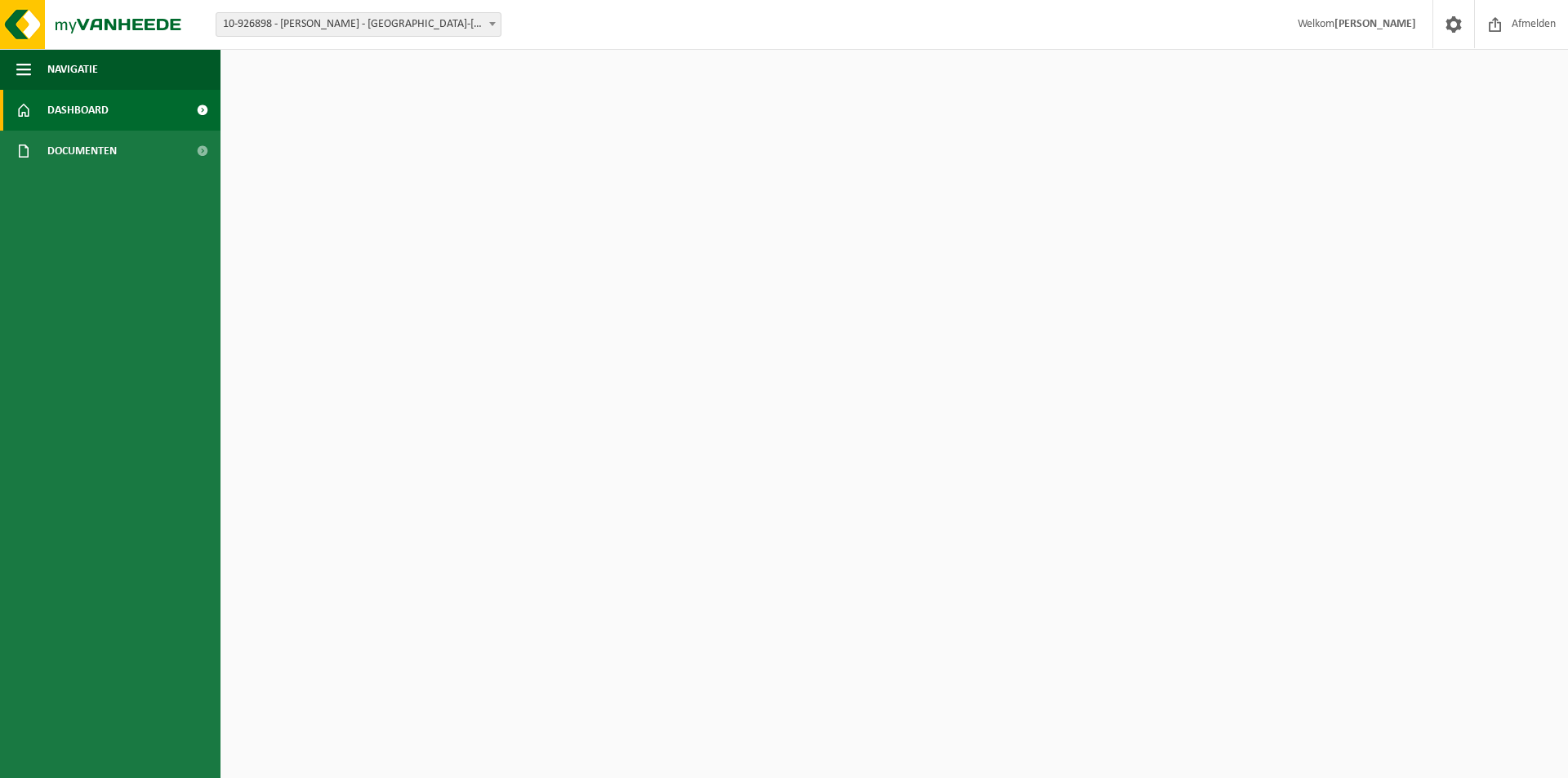
click at [205, 149] on span at bounding box center [202, 150] width 37 height 41
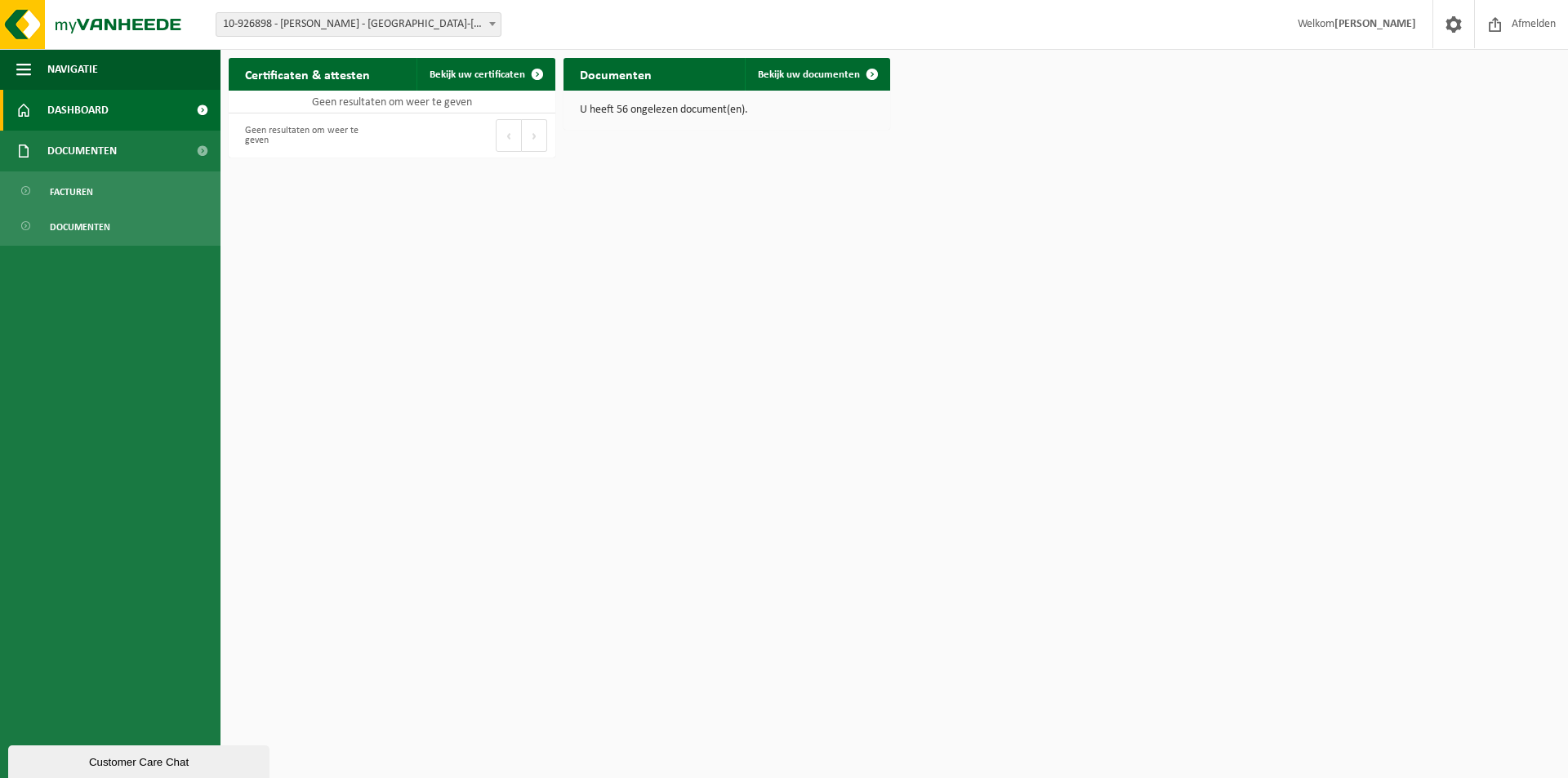
click at [489, 26] on span at bounding box center [492, 24] width 17 height 21
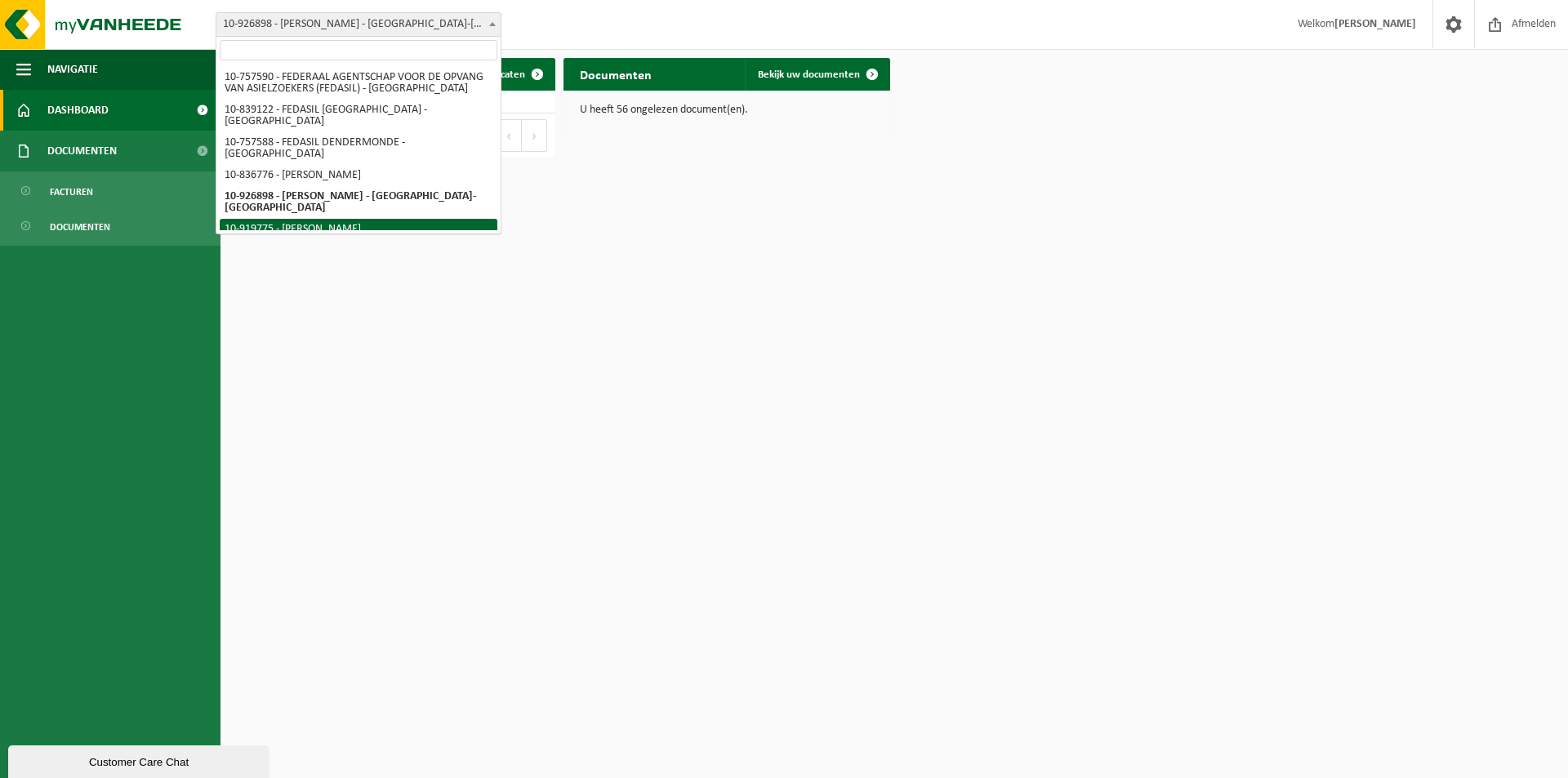
select select "129219"
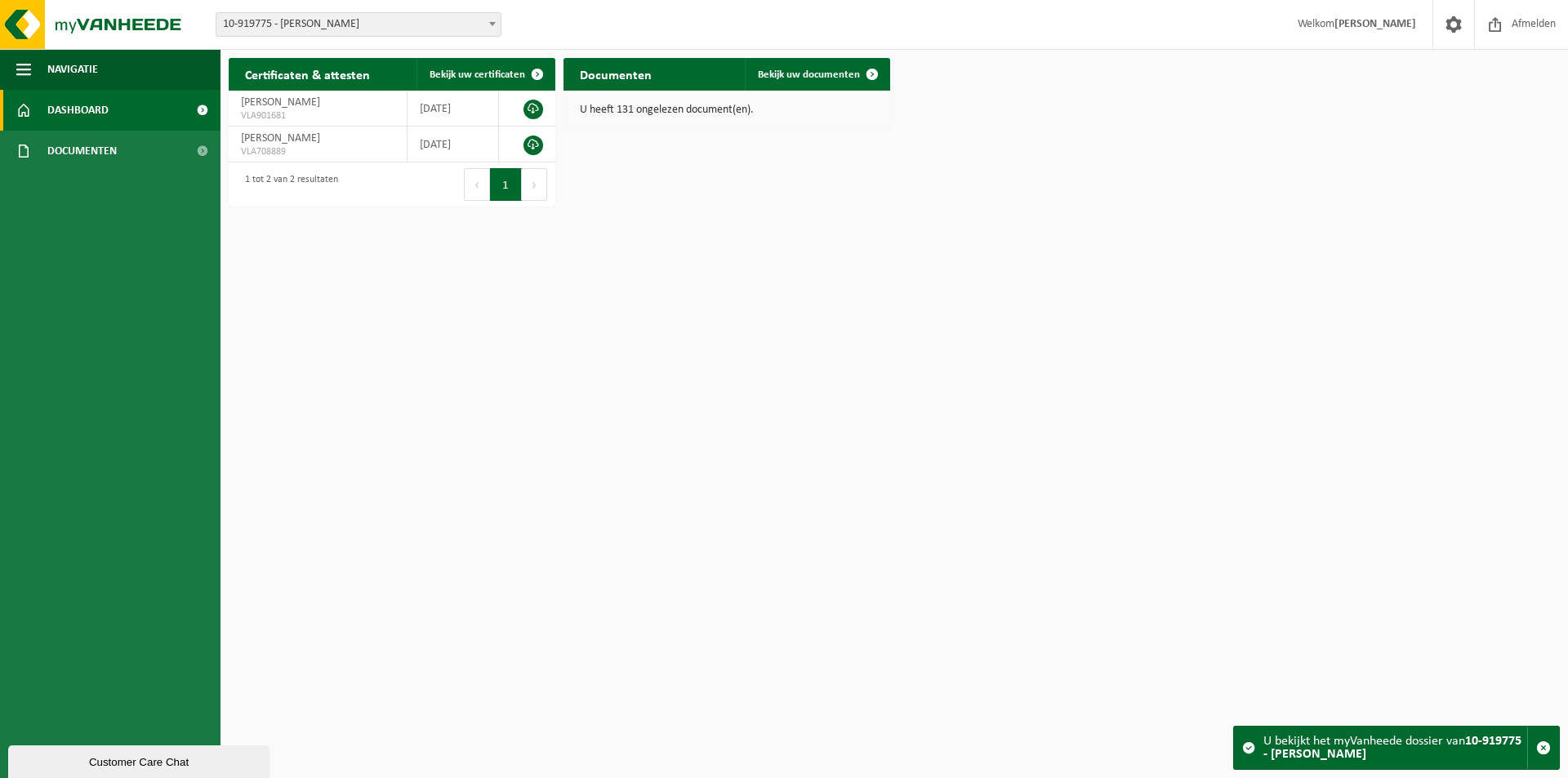
click at [201, 114] on span at bounding box center [202, 110] width 37 height 41
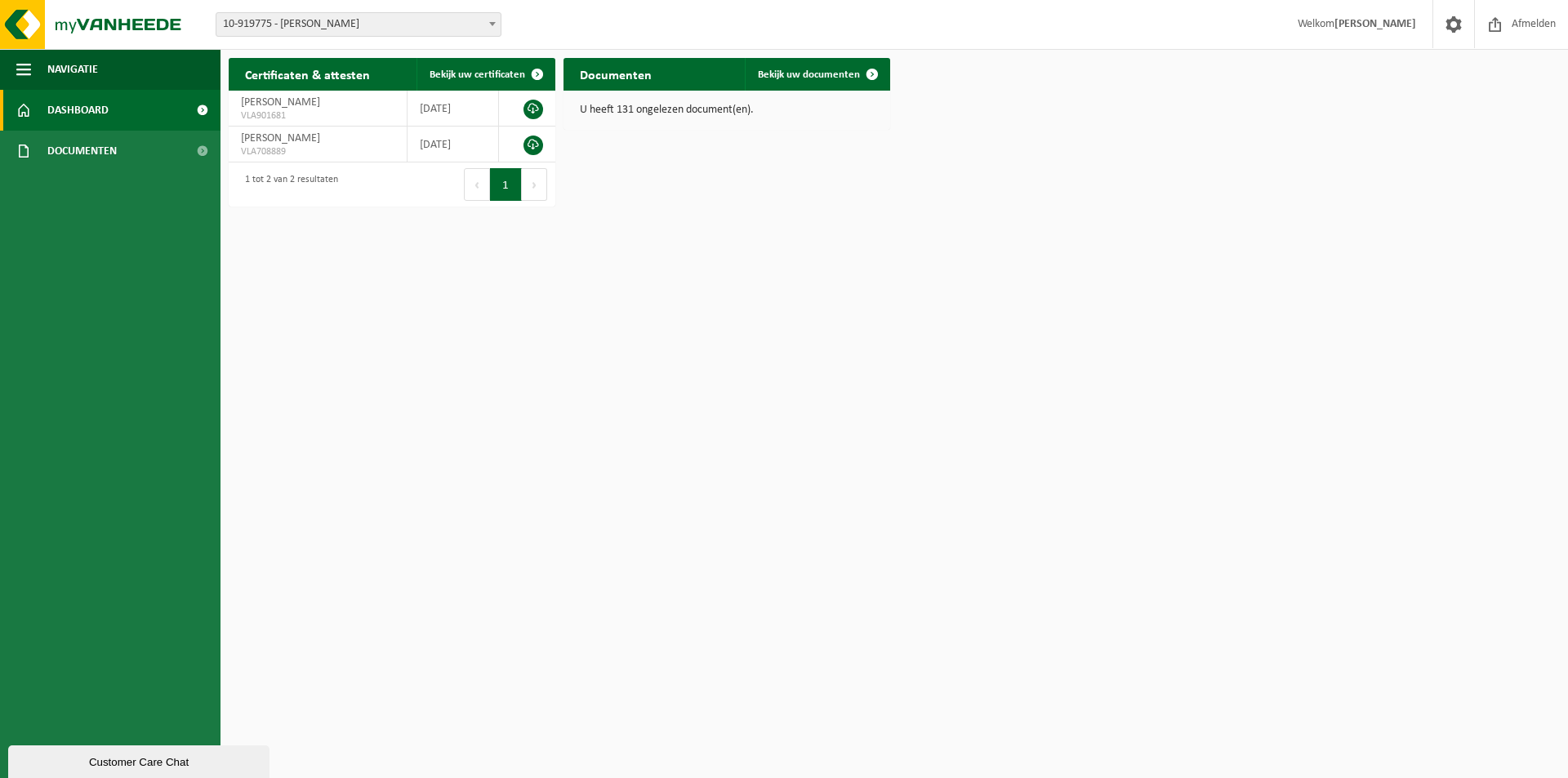
click at [390, 24] on span "10-919775 - [PERSON_NAME]" at bounding box center [359, 24] width 284 height 23
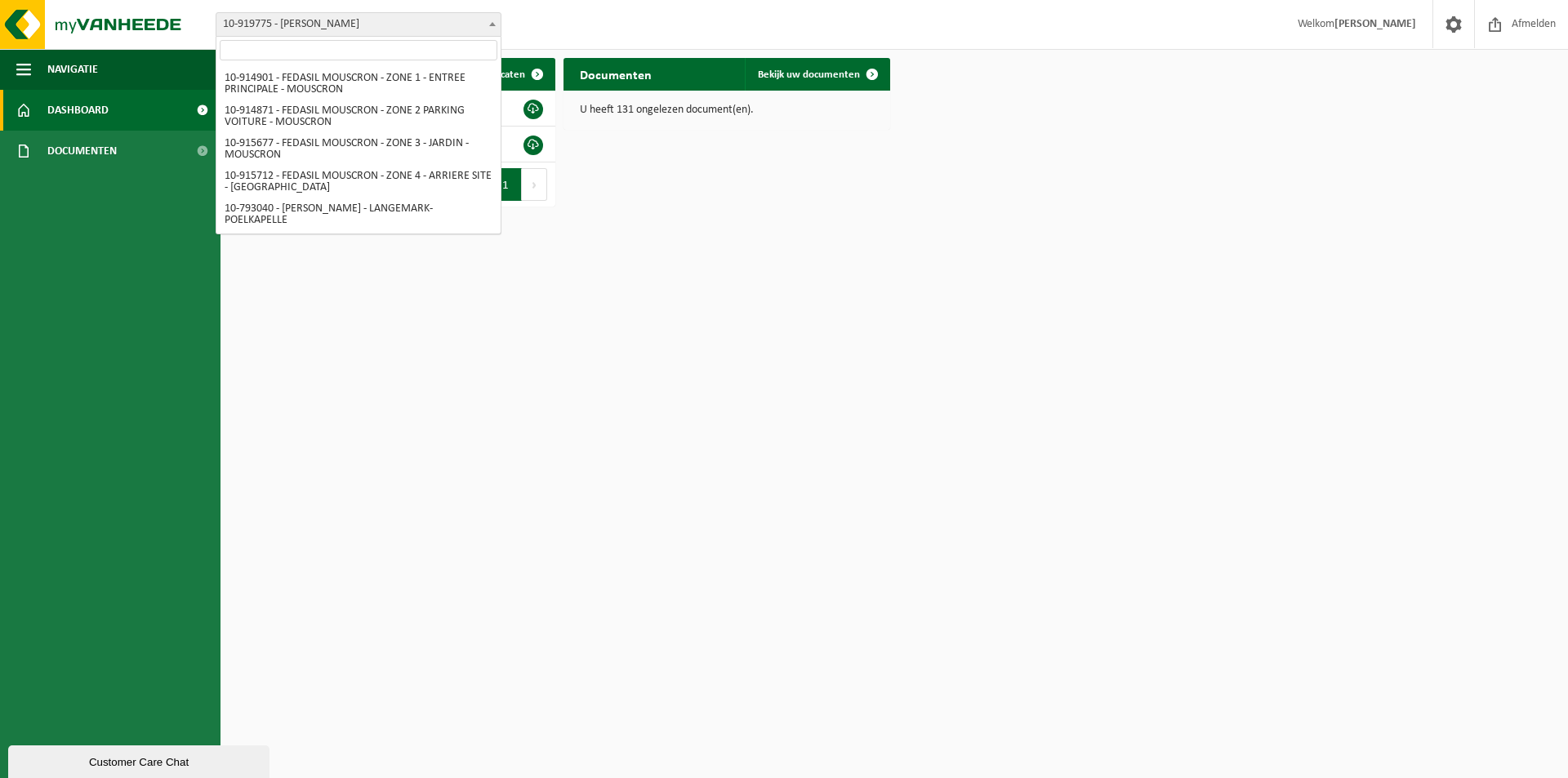
scroll to position [247, 0]
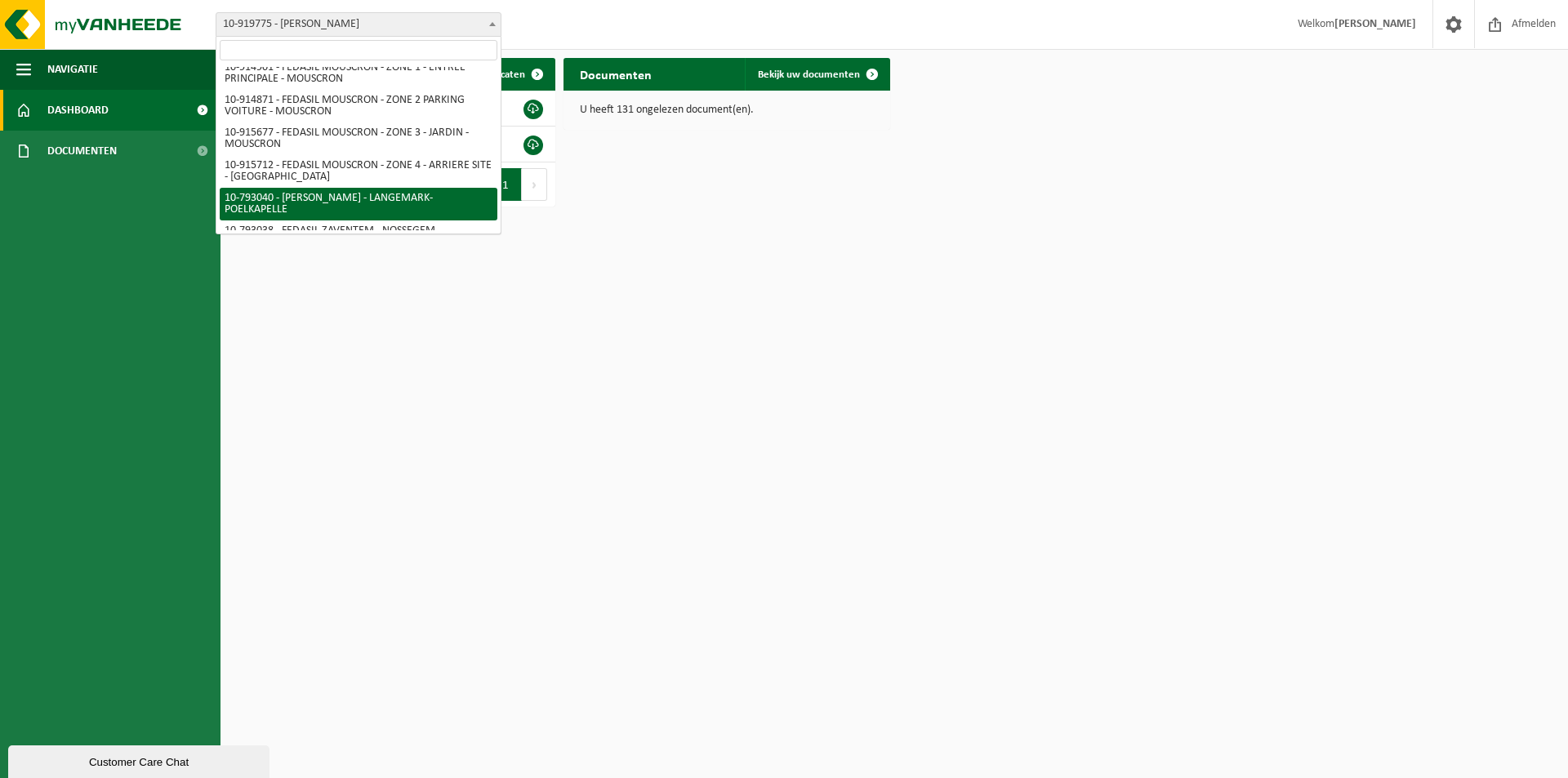
select select "30701"
